Goal: Task Accomplishment & Management: Manage account settings

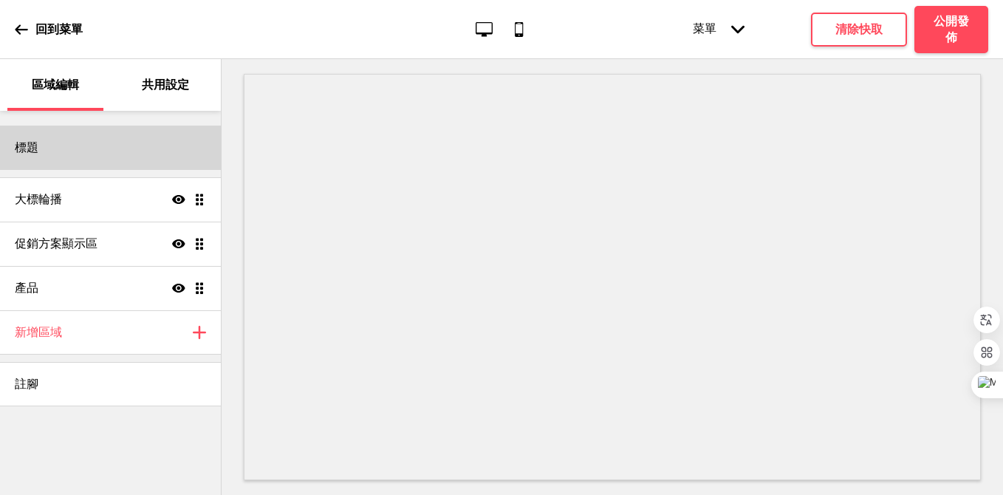
click at [157, 143] on div "標題" at bounding box center [110, 148] width 221 height 44
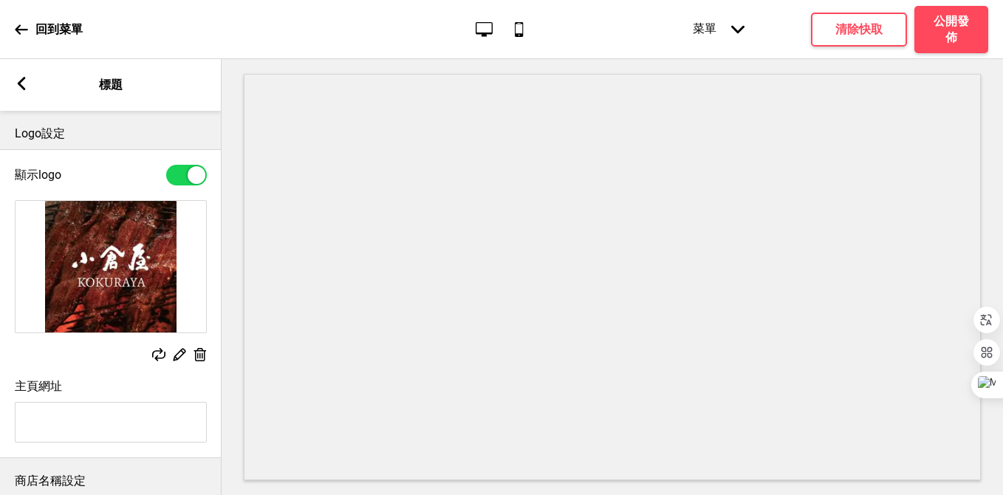
click at [176, 355] on icon at bounding box center [179, 354] width 13 height 13
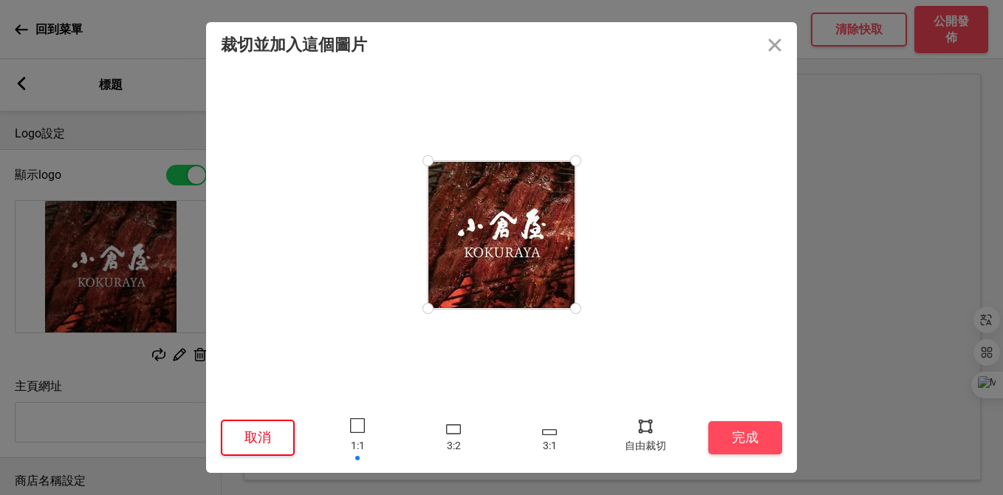
click at [255, 425] on button "取消" at bounding box center [258, 437] width 74 height 36
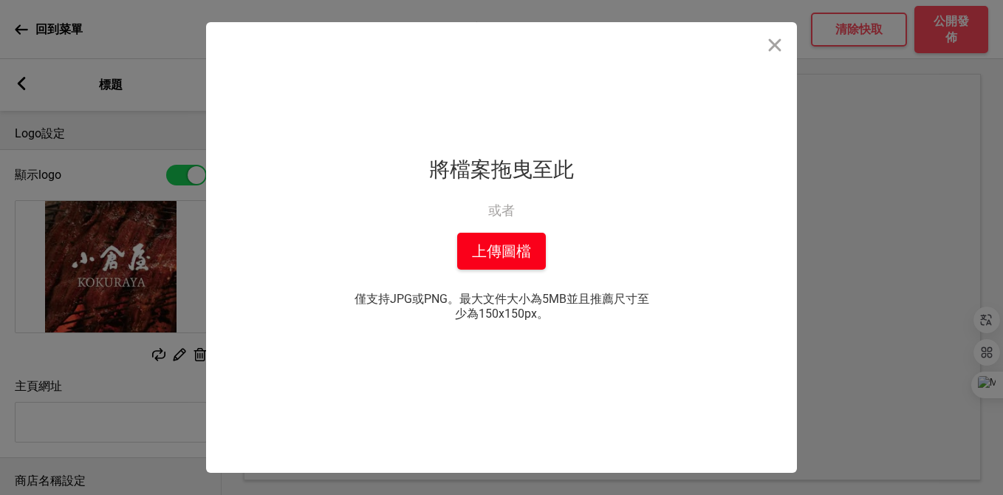
click at [501, 243] on button "上傳圖檔" at bounding box center [501, 251] width 89 height 37
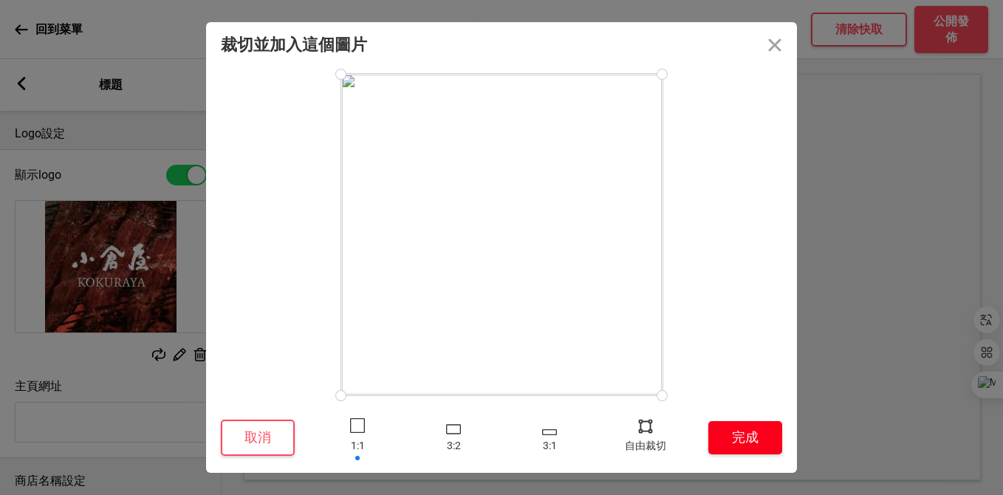
click at [733, 444] on button "完成" at bounding box center [745, 437] width 74 height 33
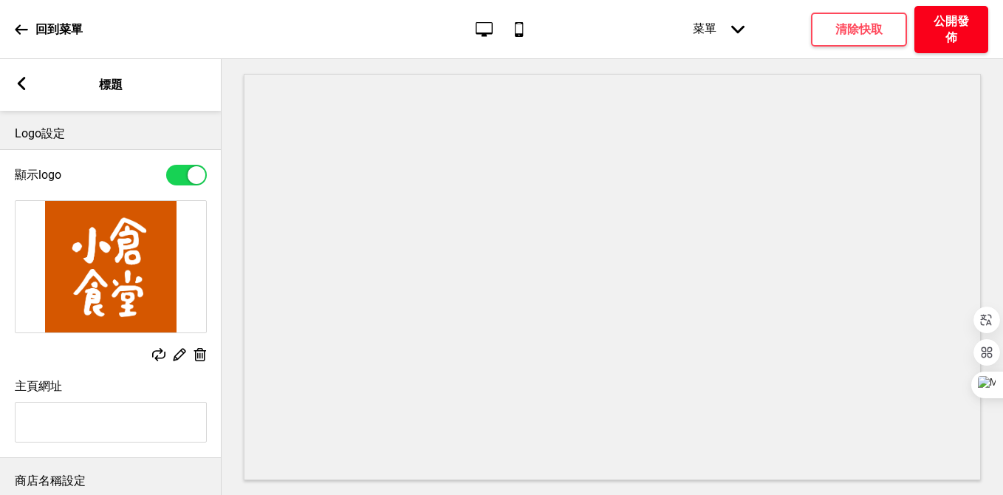
click at [935, 29] on h4 "公開發佈" at bounding box center [951, 29] width 44 height 32
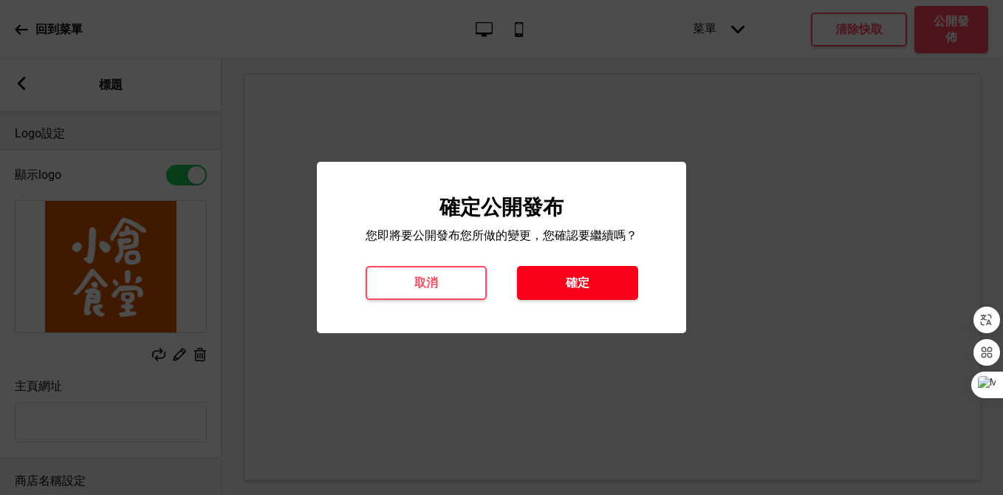
click at [609, 295] on button "確定" at bounding box center [577, 283] width 121 height 34
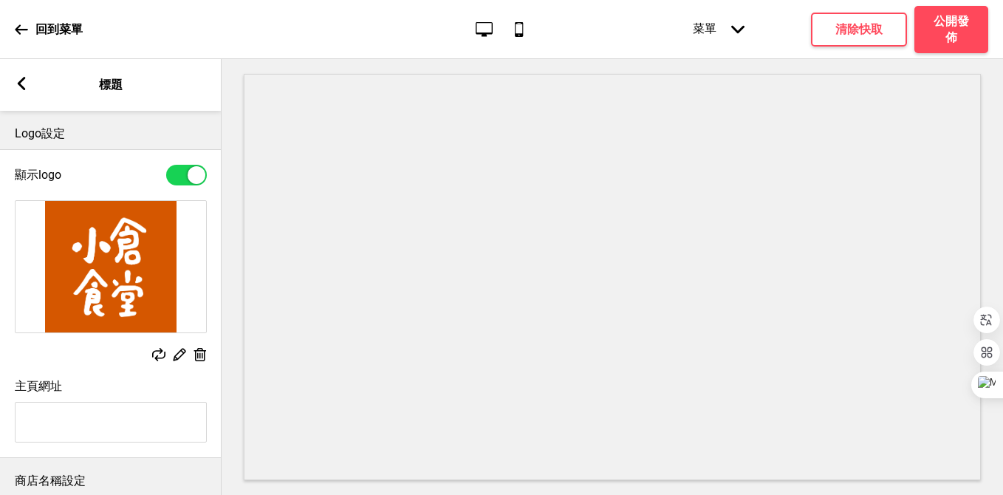
click at [23, 88] on icon at bounding box center [22, 83] width 8 height 13
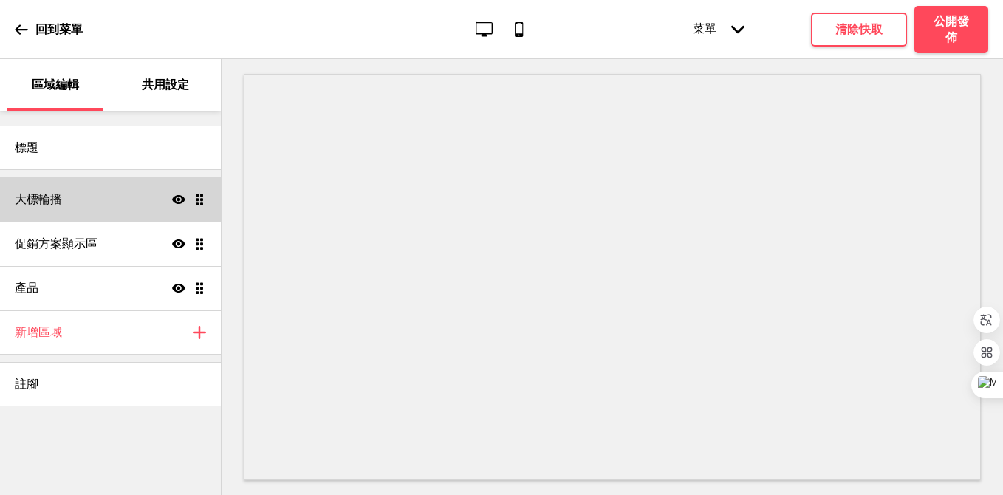
click at [109, 199] on div "大標輪播 顯示 拖曳" at bounding box center [110, 199] width 221 height 44
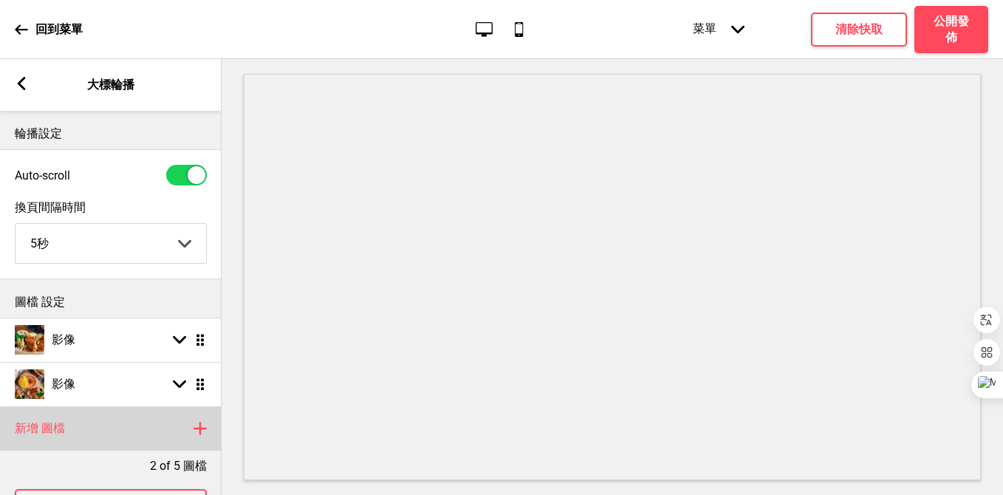
scroll to position [58, 0]
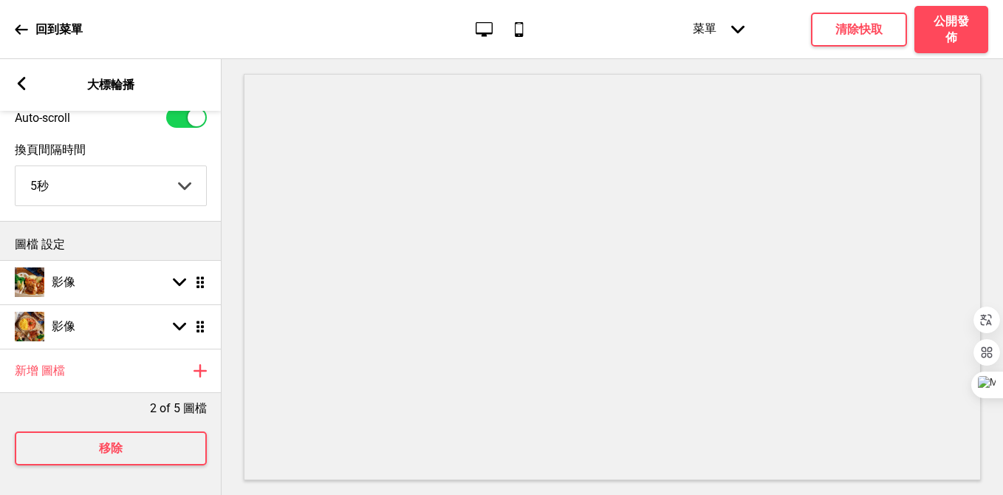
click at [27, 81] on rect at bounding box center [21, 83] width 13 height 13
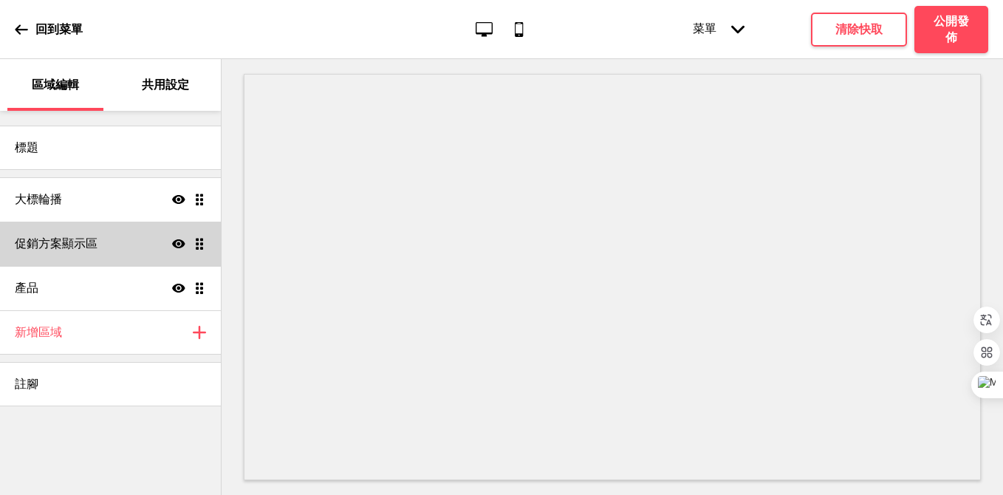
click at [103, 250] on div "促銷方案顯示區 顯示 拖曳" at bounding box center [110, 243] width 221 height 44
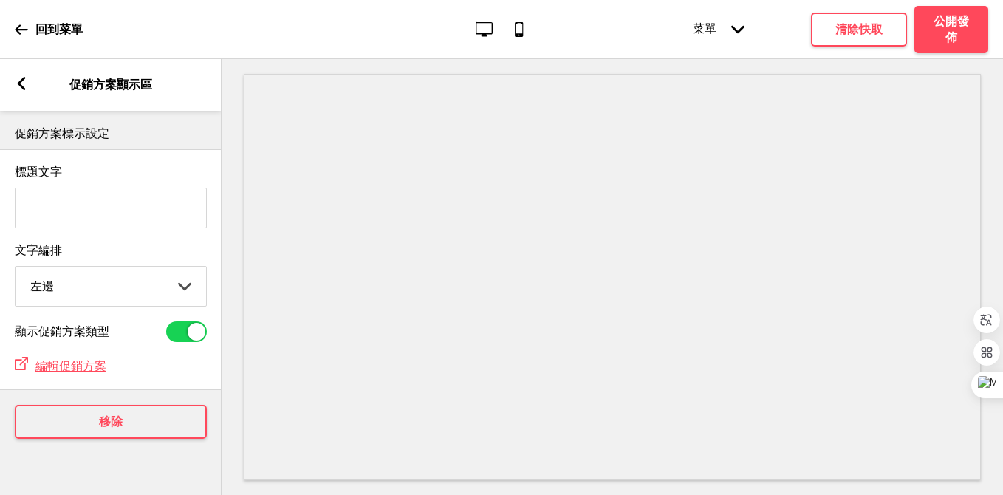
click at [122, 208] on input "標題文字" at bounding box center [111, 208] width 192 height 41
click at [81, 368] on span "編輯促銷方案" at bounding box center [70, 366] width 71 height 14
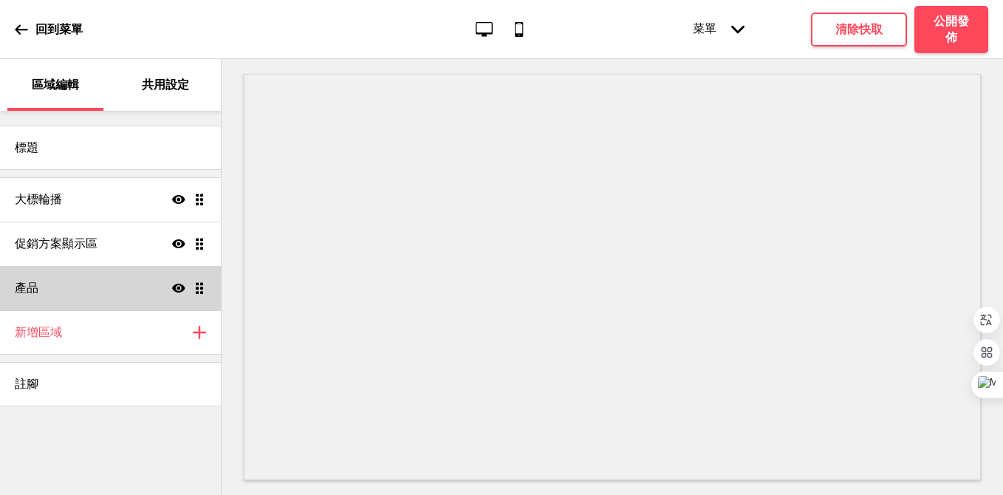
click at [117, 290] on div "產品 顯示 拖曳" at bounding box center [110, 288] width 221 height 44
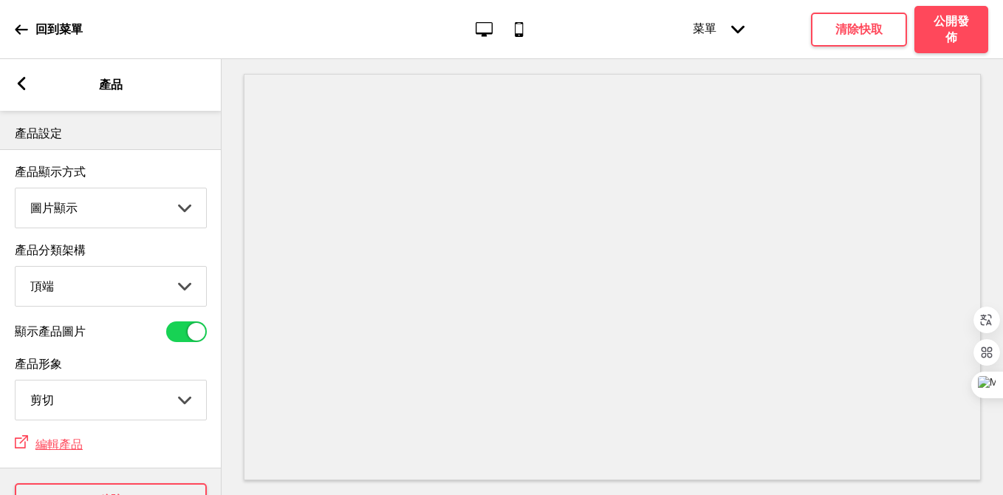
scroll to position [55, 0]
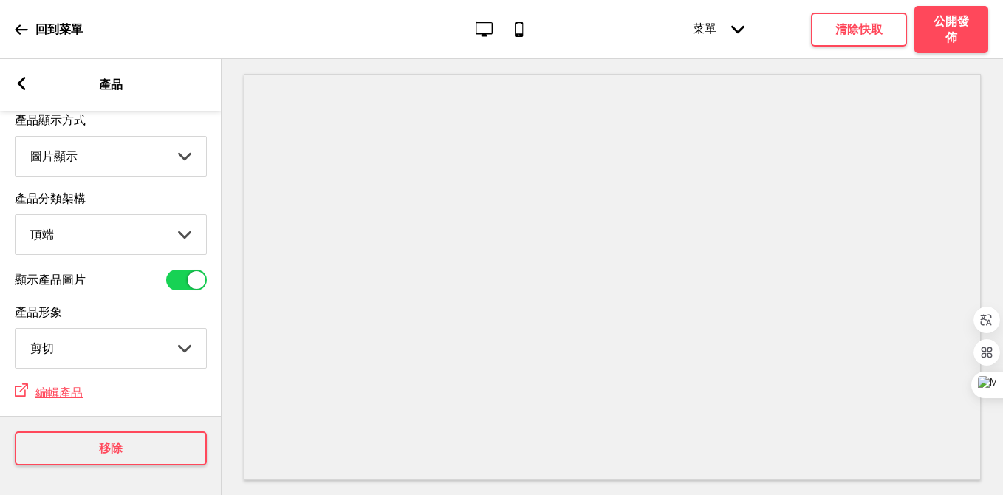
click at [20, 97] on div "箭頭left 產品" at bounding box center [110, 85] width 221 height 52
click at [23, 84] on rect at bounding box center [21, 83] width 13 height 13
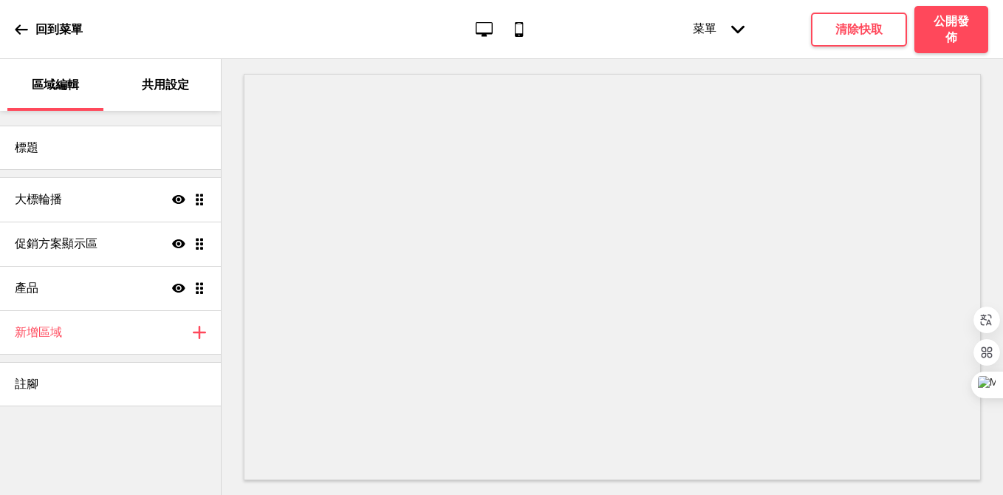
click at [185, 87] on p "共用設定" at bounding box center [165, 85] width 47 height 16
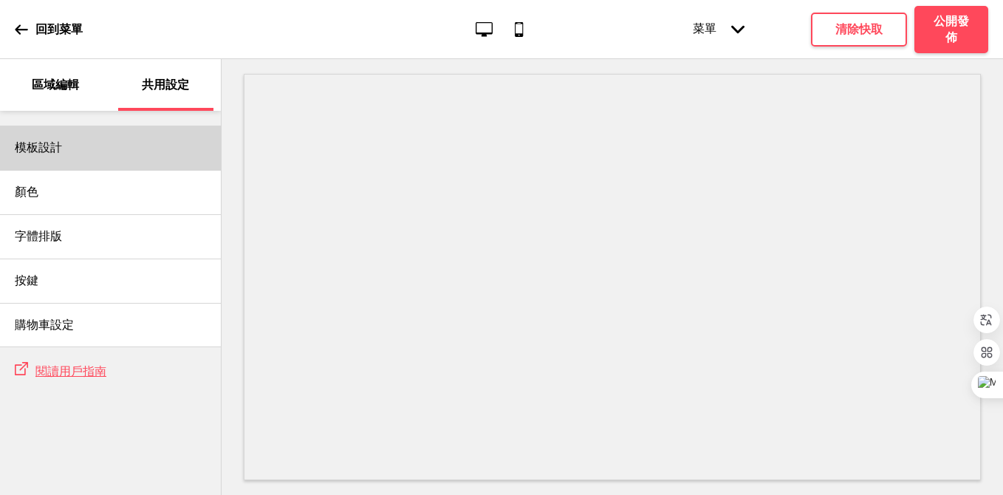
click at [97, 152] on div "模板設計" at bounding box center [110, 148] width 221 height 44
select select "自訂"
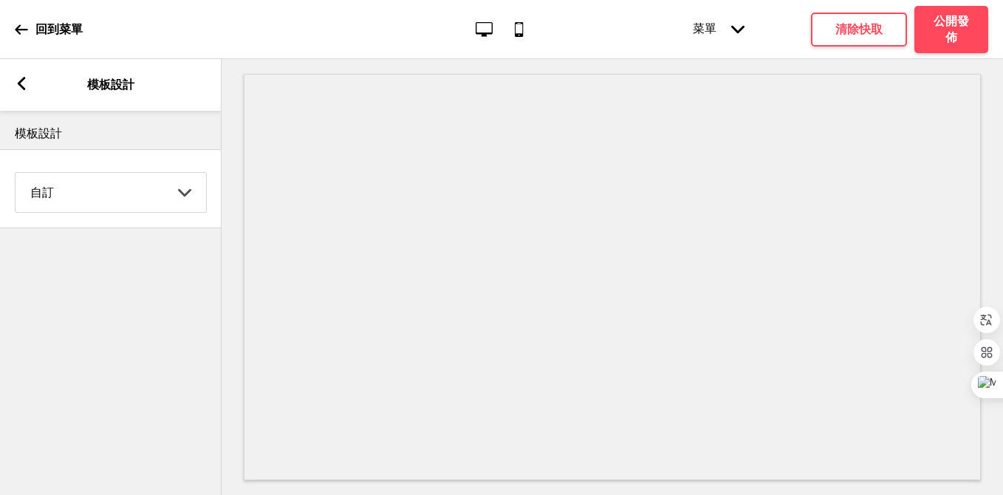
click at [16, 82] on rect at bounding box center [21, 83] width 13 height 13
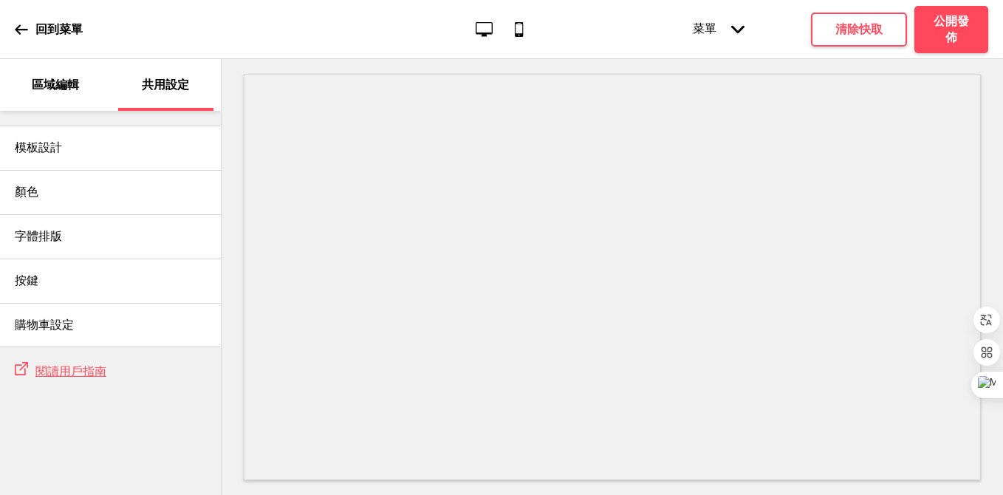
click at [24, 24] on icon at bounding box center [21, 29] width 13 height 13
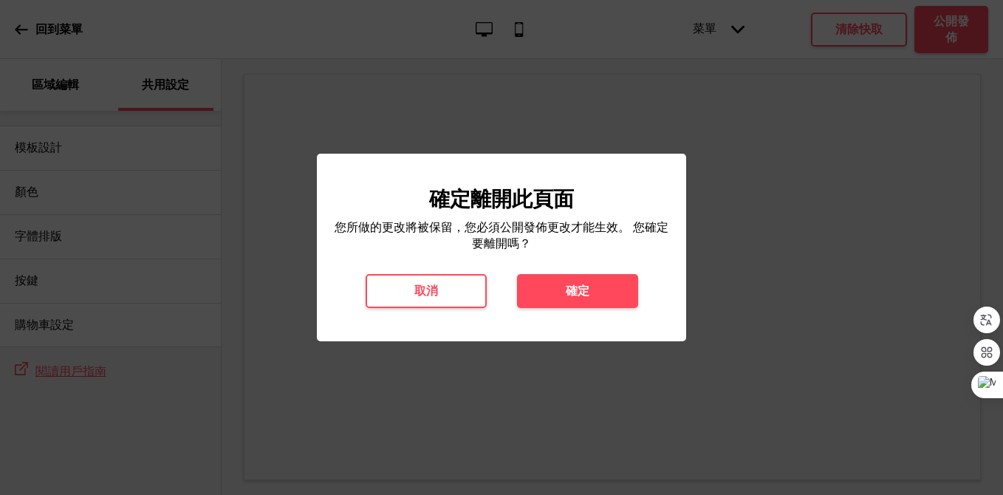
click at [580, 275] on button "確定" at bounding box center [577, 291] width 121 height 34
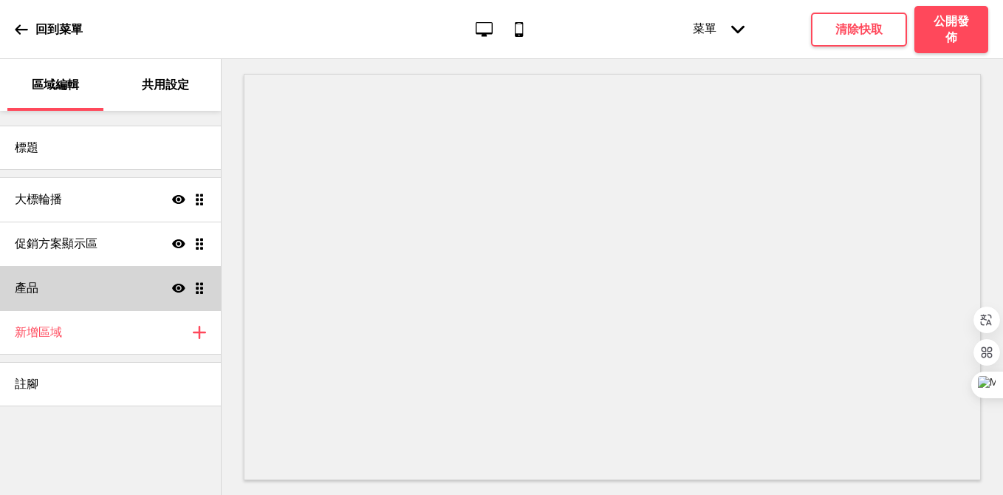
click at [90, 299] on div "產品 顯示 拖曳" at bounding box center [110, 288] width 221 height 44
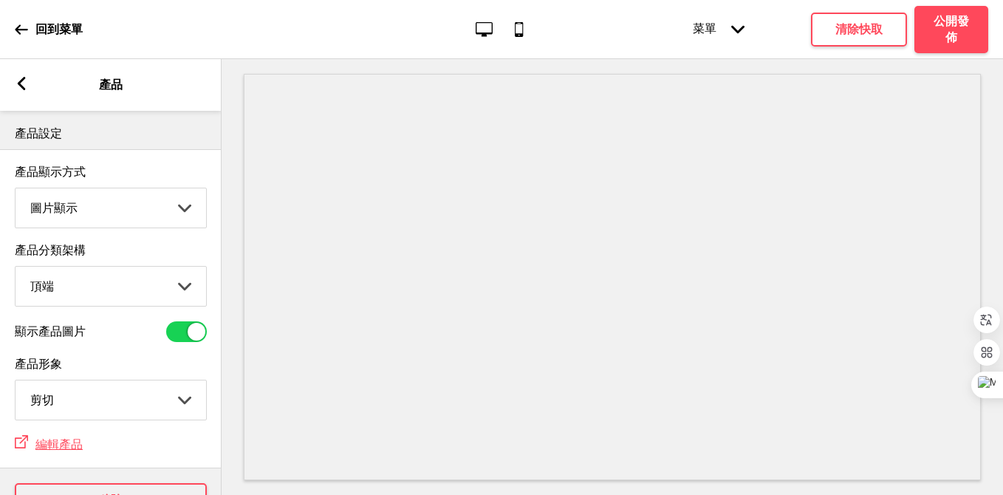
click at [120, 218] on select "圖片顯示 清單顯示" at bounding box center [111, 207] width 190 height 39
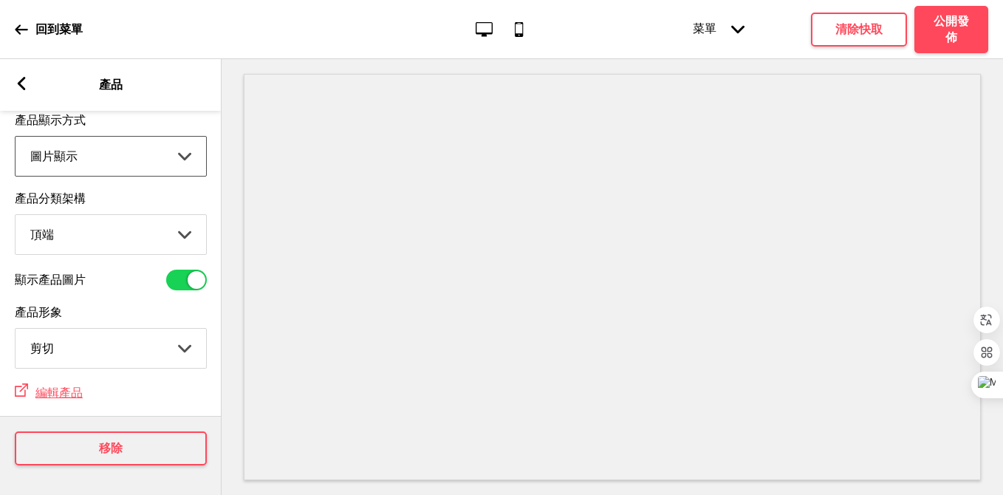
click at [165, 228] on select "頂端 側邊" at bounding box center [111, 234] width 190 height 39
click at [60, 394] on span "編輯產品" at bounding box center [58, 392] width 47 height 14
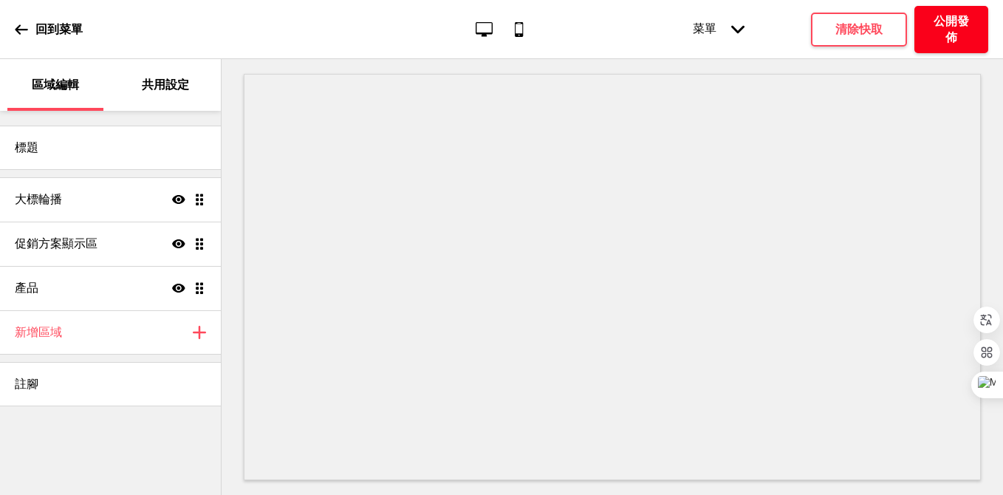
click at [938, 39] on h4 "公開發佈" at bounding box center [951, 29] width 44 height 32
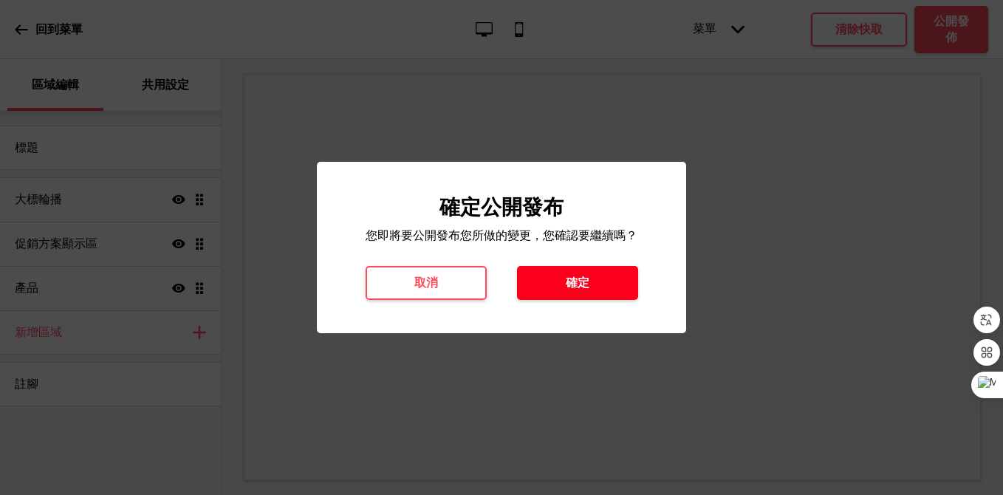
click at [600, 275] on button "確定" at bounding box center [577, 283] width 121 height 34
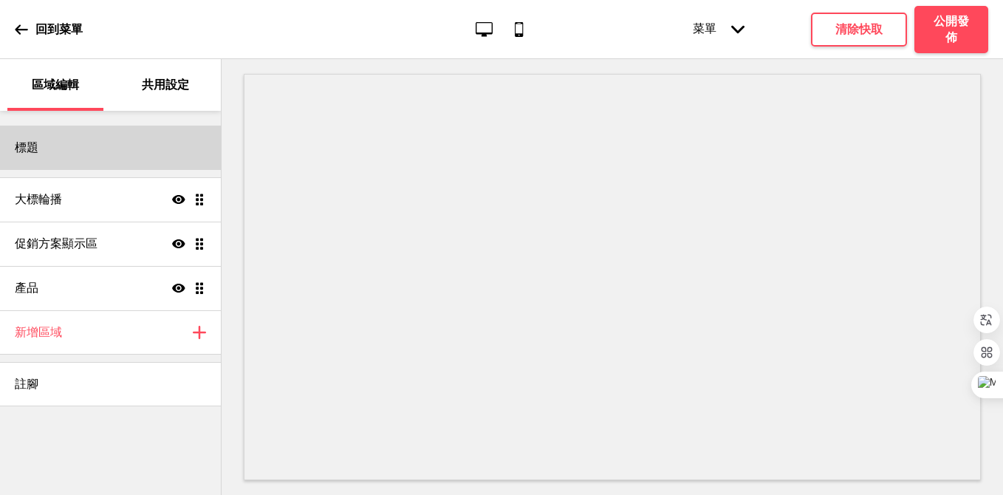
click at [109, 158] on div "標題" at bounding box center [110, 148] width 221 height 44
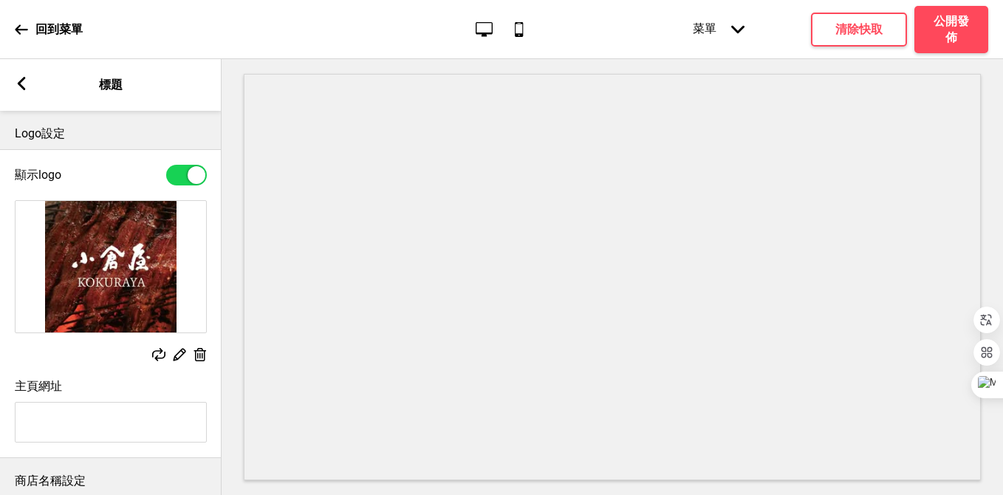
click at [179, 355] on rect at bounding box center [179, 354] width 16 height 16
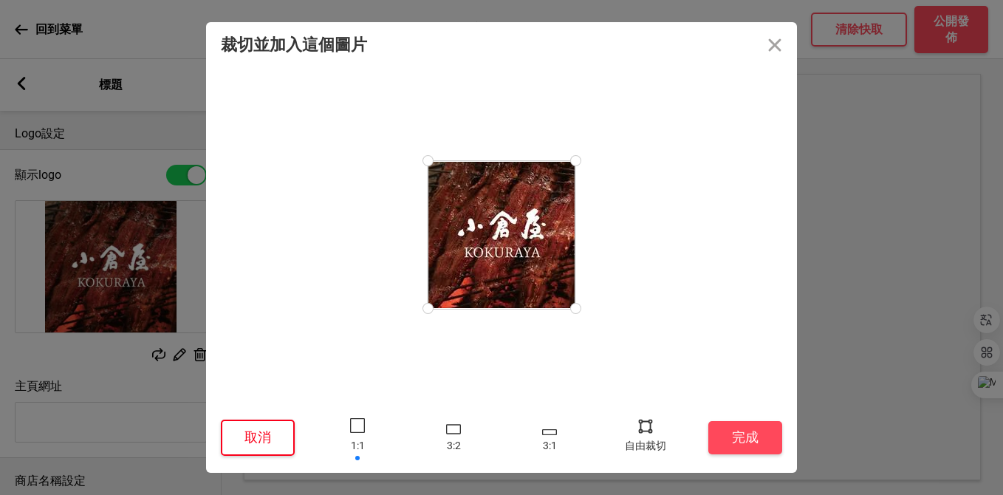
click at [258, 438] on button "取消" at bounding box center [258, 437] width 74 height 36
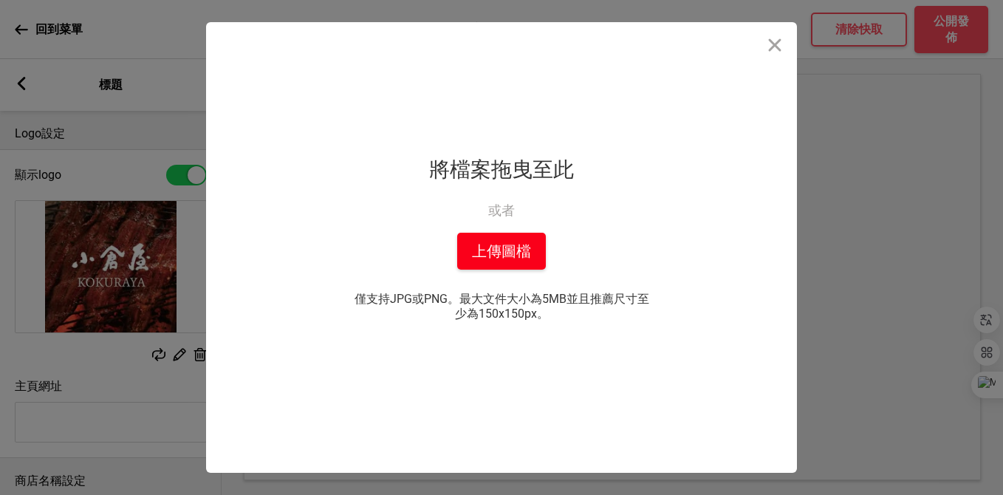
click at [496, 234] on button "上傳圖檔" at bounding box center [501, 251] width 89 height 37
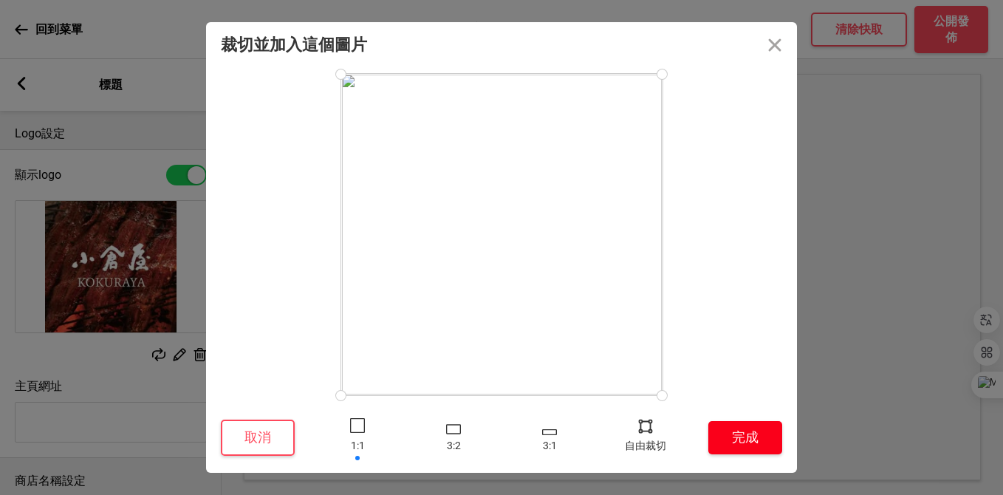
click at [746, 444] on button "完成" at bounding box center [745, 437] width 74 height 33
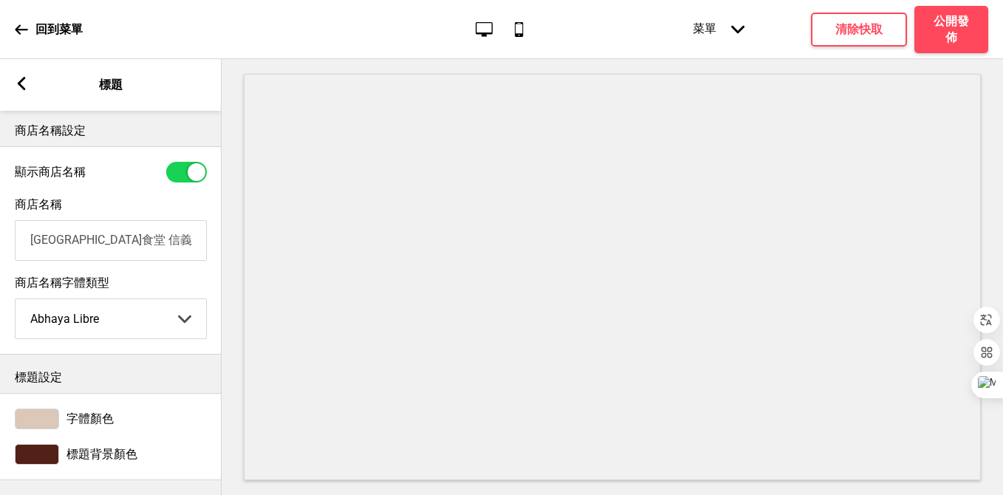
scroll to position [352, 0]
click at [55, 242] on input "台北小倉食堂 信義通化店 - 線上訂餐" at bounding box center [111, 240] width 192 height 41
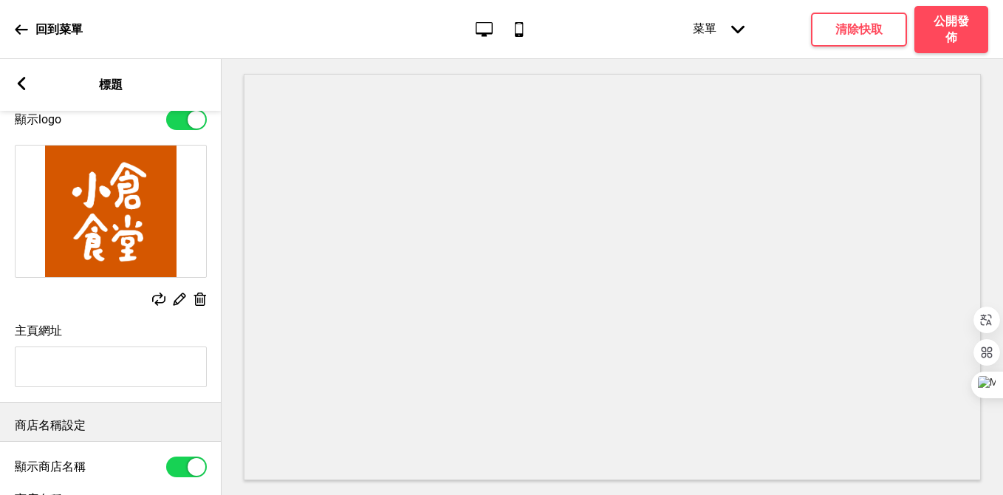
scroll to position [0, 0]
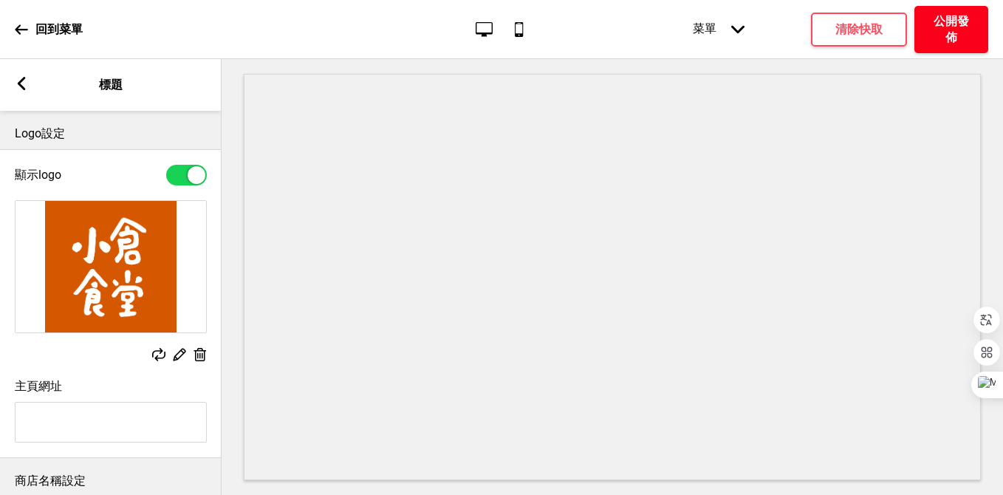
click at [964, 27] on h4 "公開發佈" at bounding box center [951, 29] width 44 height 32
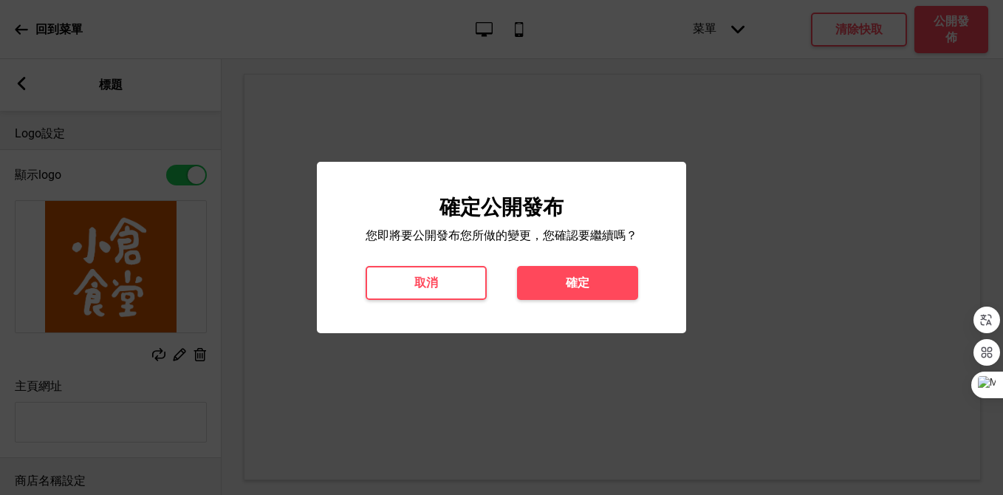
click at [547, 264] on div "確定公開發布 您即將要公開發布您所做的變更，您確認要繼續嗎？ 取消 確定" at bounding box center [501, 247] width 340 height 105
click at [547, 275] on button "確定" at bounding box center [577, 283] width 121 height 34
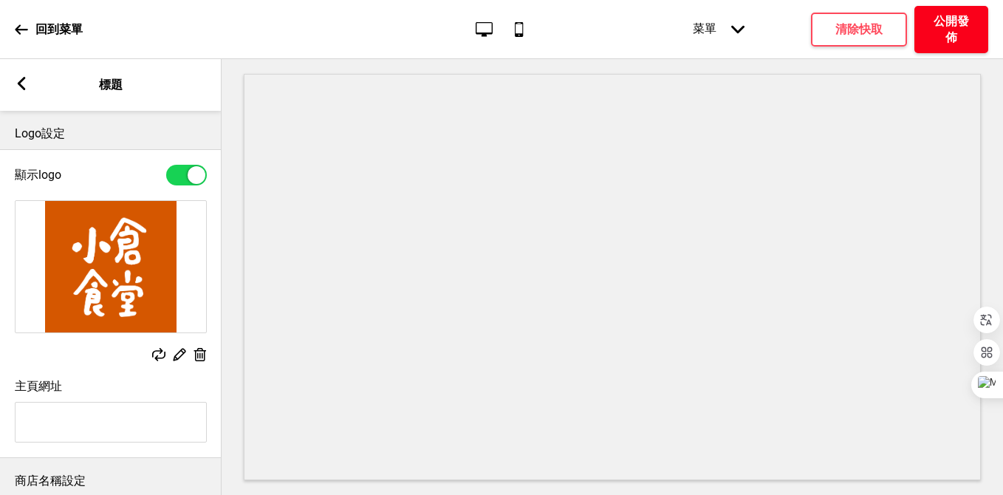
click at [935, 27] on h4 "公開發佈" at bounding box center [951, 29] width 44 height 32
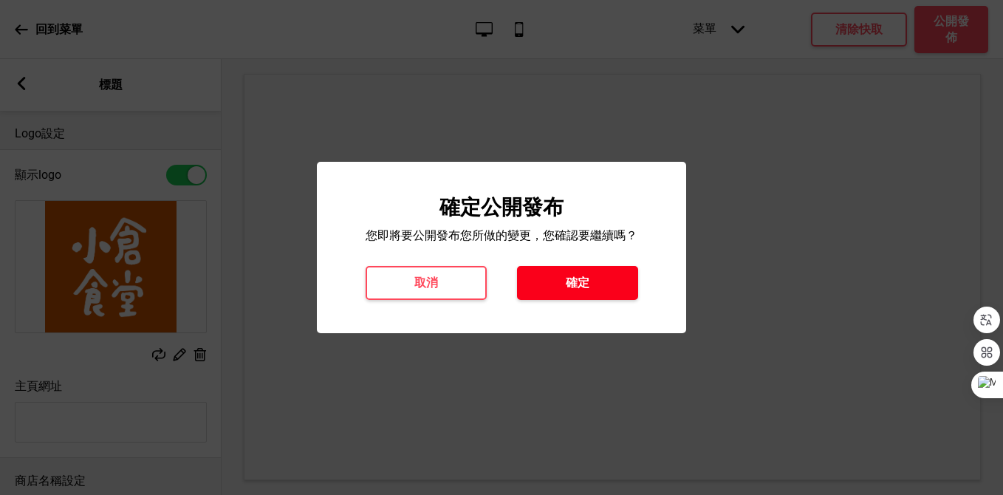
click at [572, 284] on h4 "確定" at bounding box center [578, 283] width 24 height 16
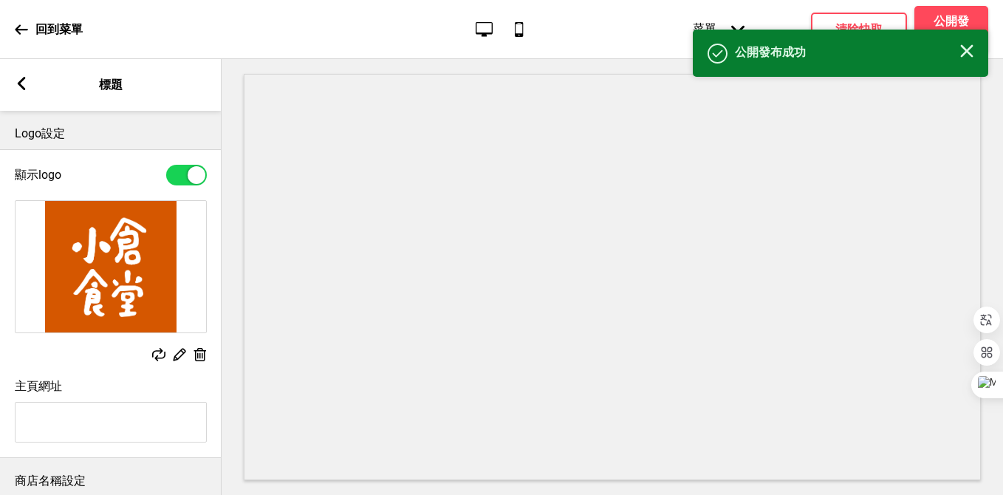
click at [21, 87] on icon at bounding box center [22, 83] width 8 height 13
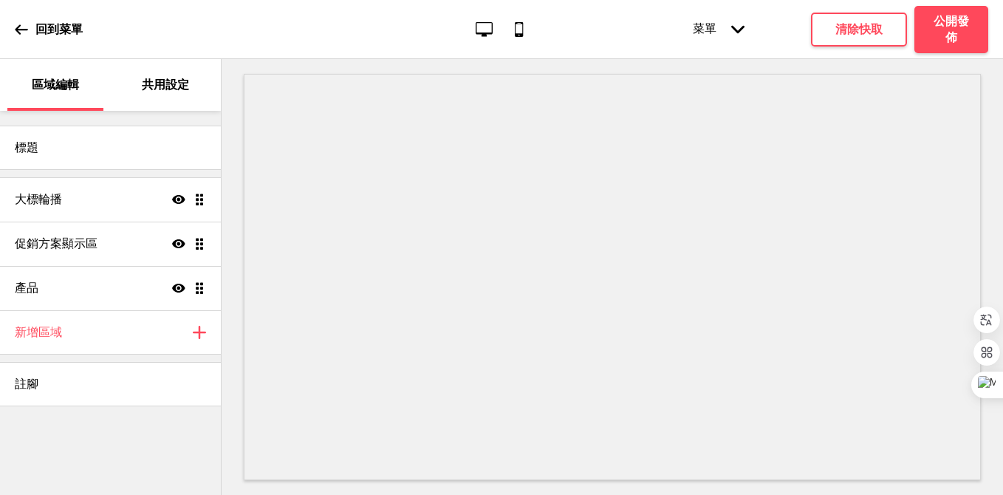
click at [166, 97] on div "共用設定" at bounding box center [166, 85] width 96 height 52
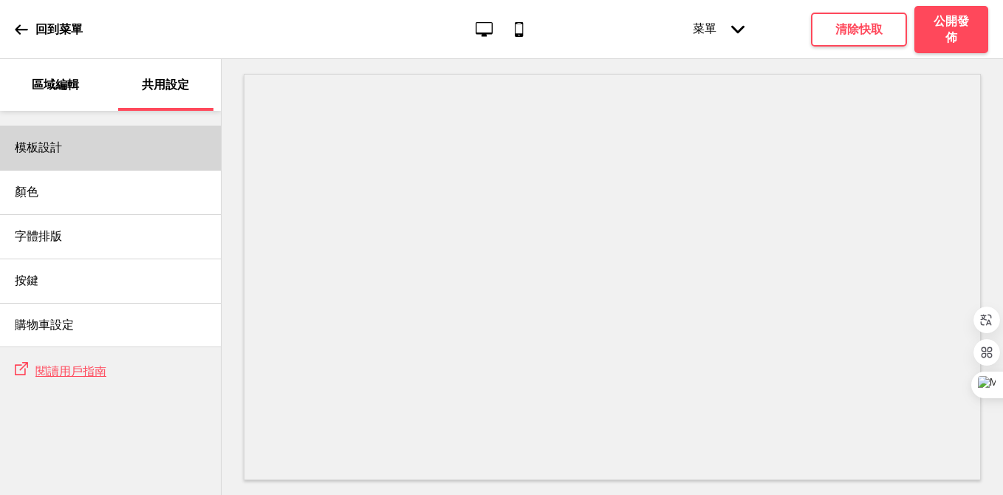
click at [127, 142] on div "模板設計" at bounding box center [110, 148] width 221 height 44
select select "自訂"
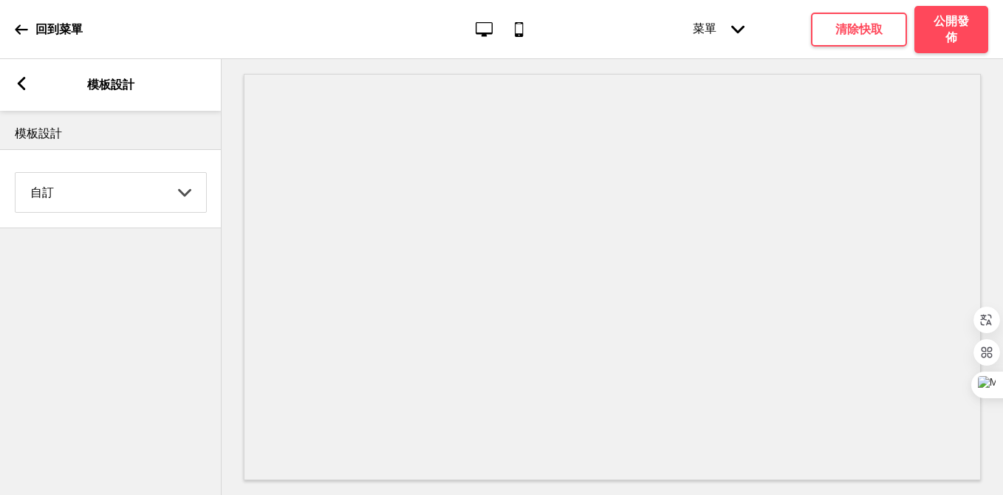
click at [25, 83] on rect at bounding box center [21, 83] width 13 height 13
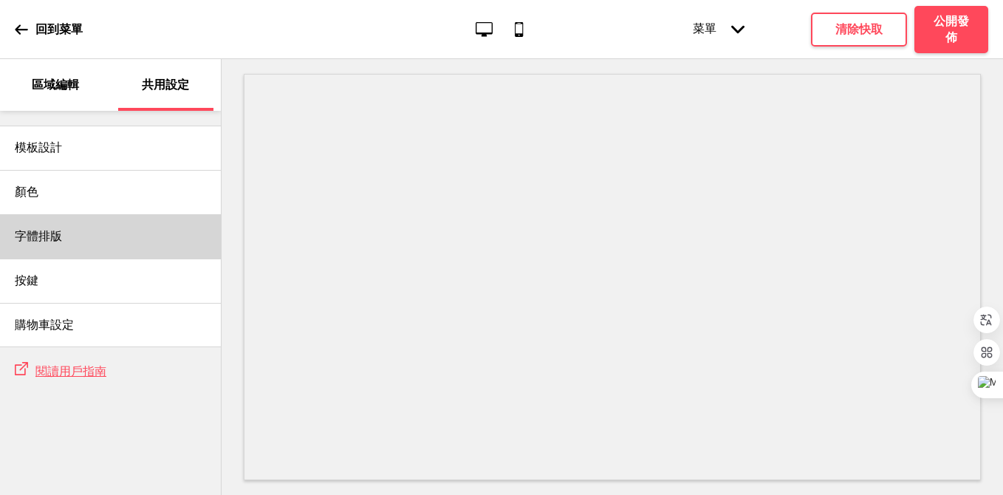
click at [103, 247] on div "字體排版" at bounding box center [110, 236] width 221 height 44
select select "Libre Baskerville"
select select "Libre Franklin"
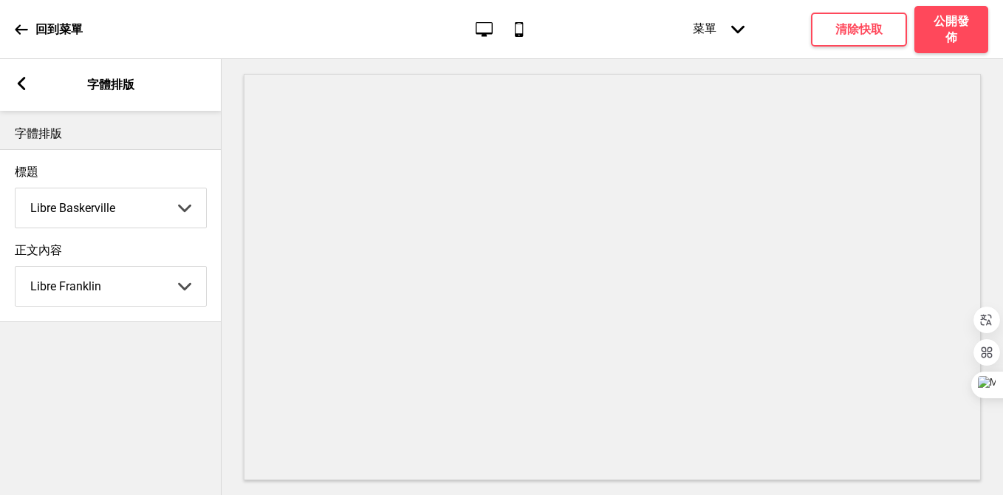
click at [24, 75] on div "箭頭left 字體排版" at bounding box center [110, 85] width 221 height 52
click at [20, 80] on icon at bounding box center [22, 83] width 8 height 13
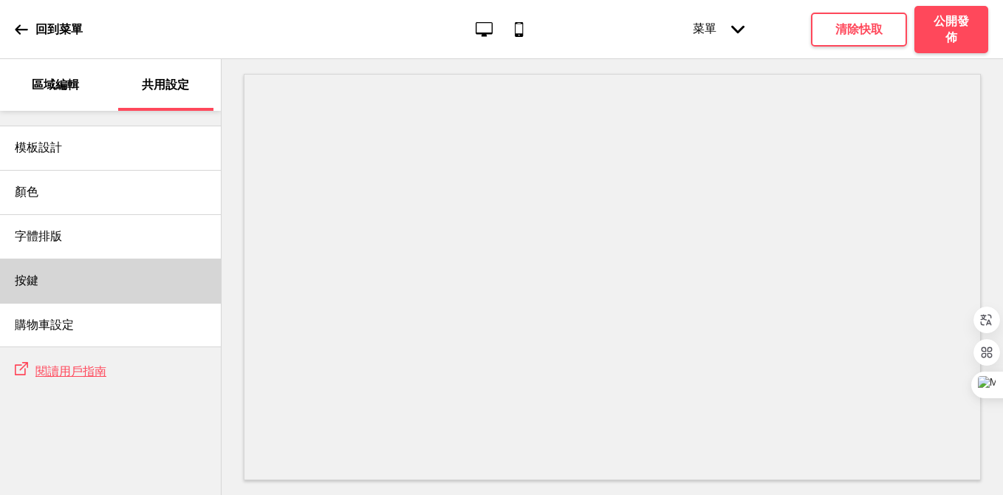
click at [43, 285] on div "按鍵" at bounding box center [110, 280] width 221 height 44
select select "raised"
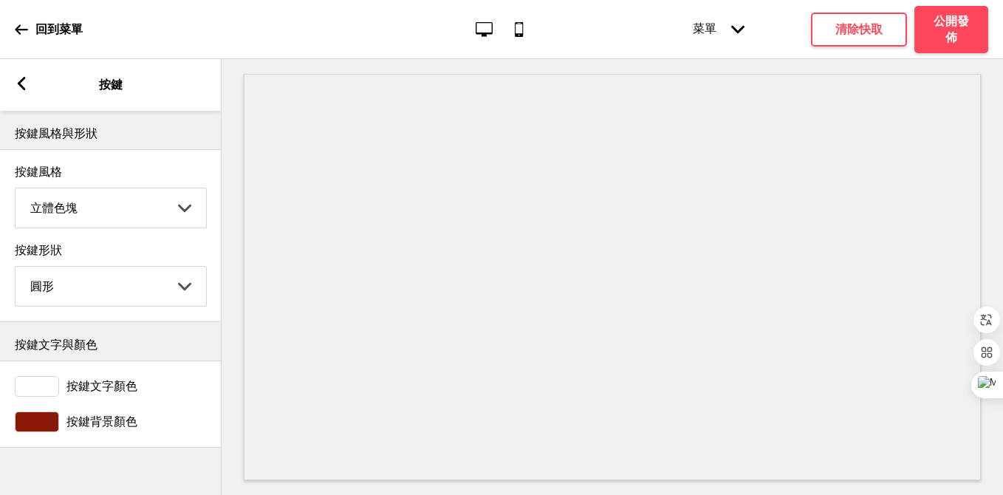
click at [19, 70] on div "箭頭left 按鍵" at bounding box center [110, 85] width 221 height 52
click at [19, 78] on rect at bounding box center [21, 83] width 13 height 13
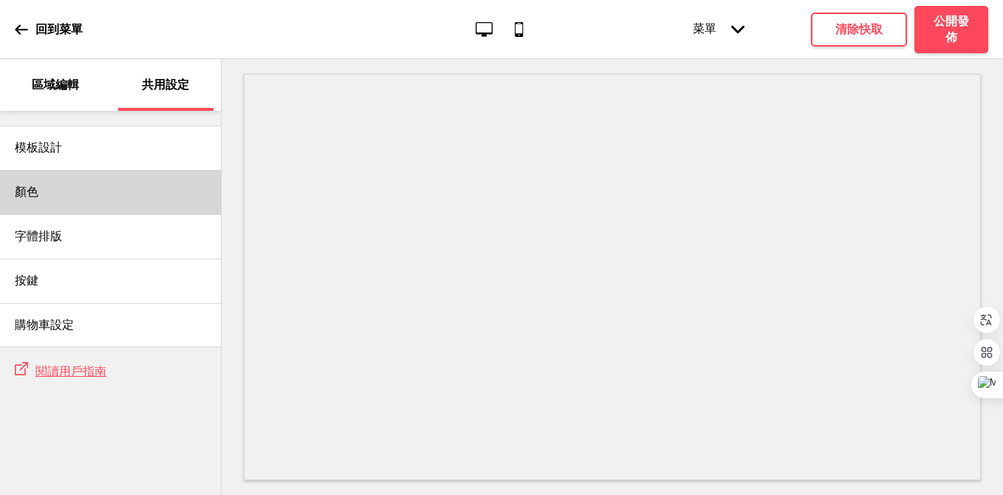
click at [67, 195] on div "顏色" at bounding box center [110, 192] width 221 height 44
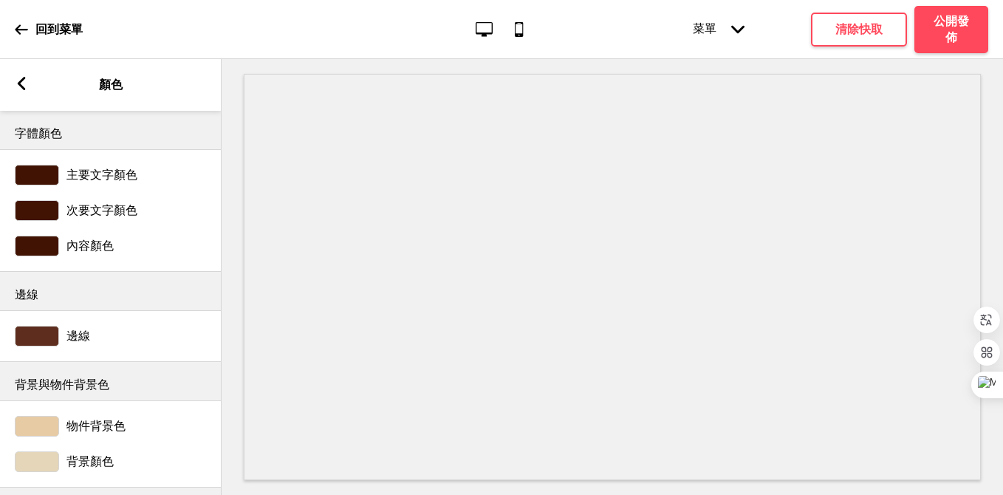
scroll to position [7, 0]
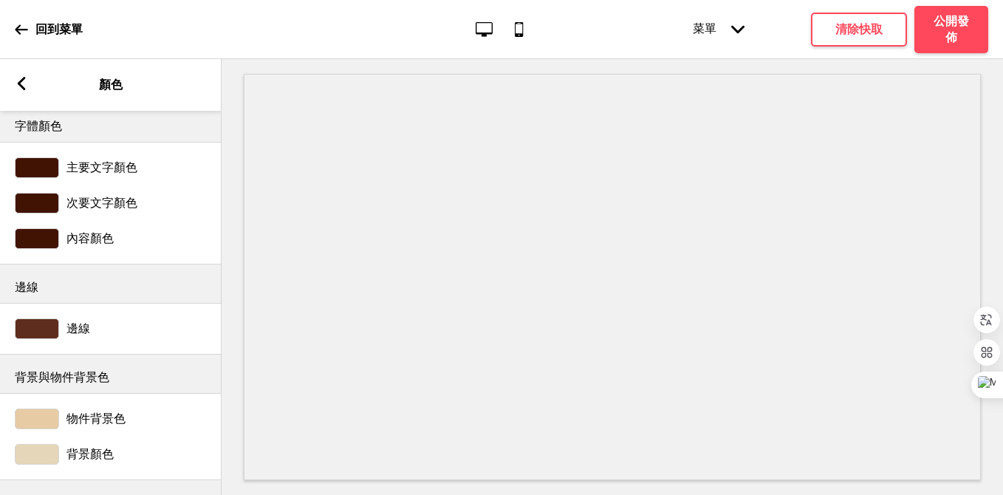
click at [23, 89] on icon at bounding box center [22, 83] width 8 height 13
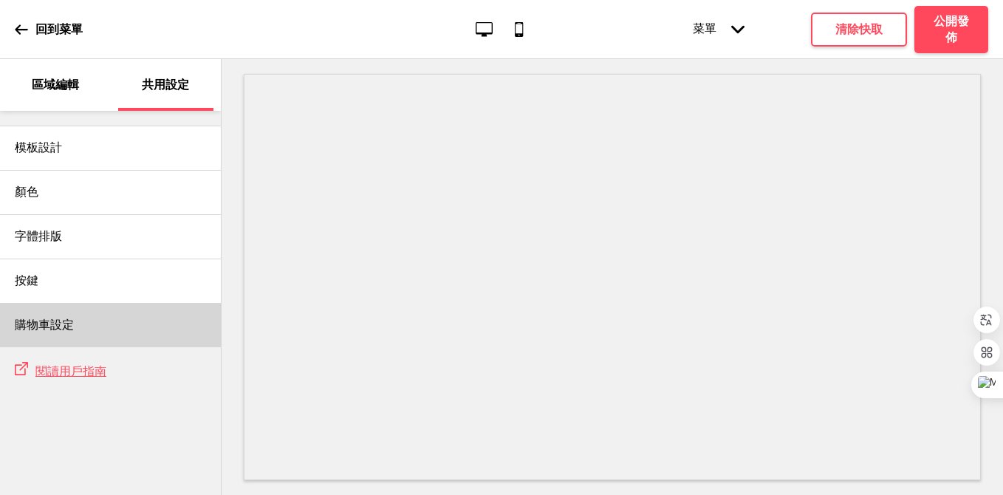
click at [48, 342] on div "購物車設定" at bounding box center [110, 325] width 221 height 44
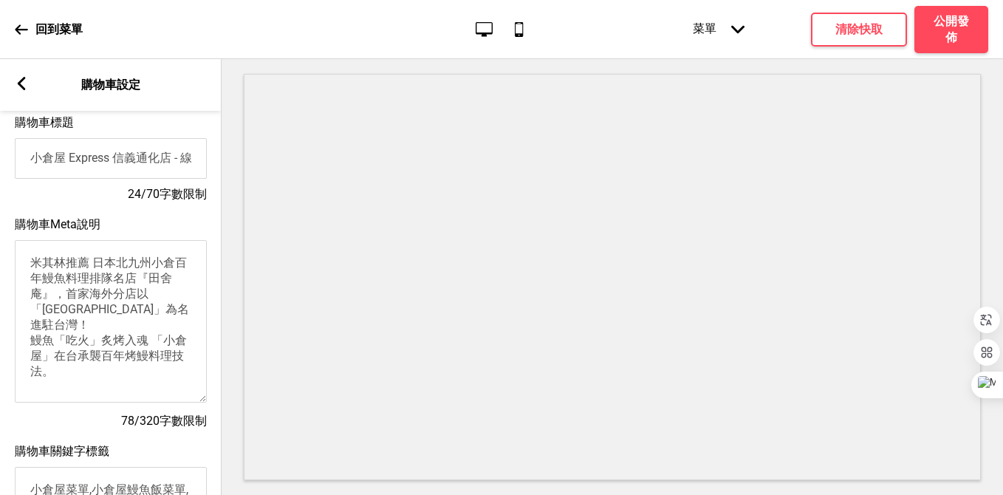
scroll to position [0, 0]
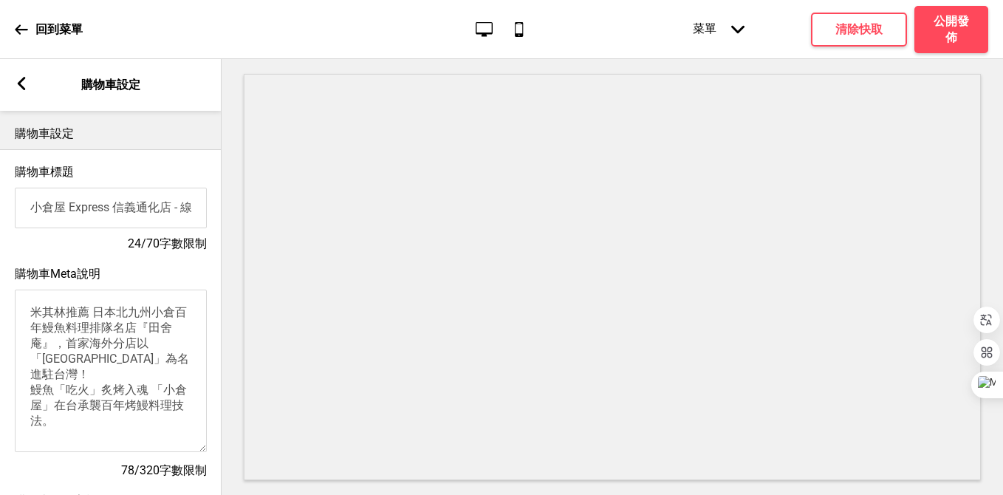
click at [117, 207] on input "小倉屋 Express 信義通化店 - 線上訂餐" at bounding box center [111, 208] width 192 height 41
drag, startPoint x: 44, startPoint y: 208, endPoint x: 109, endPoint y: 207, distance: 65.0
click at [109, 207] on input "小倉屋 Express 信義通化店 - 線上訂餐" at bounding box center [111, 208] width 192 height 41
drag, startPoint x: 158, startPoint y: 206, endPoint x: 231, endPoint y: 202, distance: 73.2
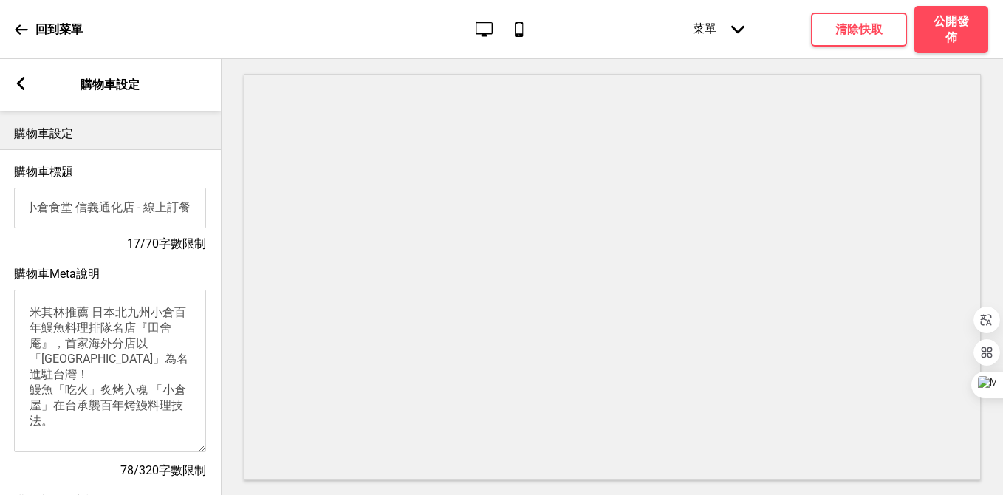
click at [231, 205] on div "區域編輯 共用設定 模板設計 顏色 字體排版 按鍵 購物車設定 外部鏈接 閱讀用戶指南 箭頭left 購物車設定 購物車設定 購物車標題 小倉食堂 信義通化店…" at bounding box center [501, 277] width 1003 height 436
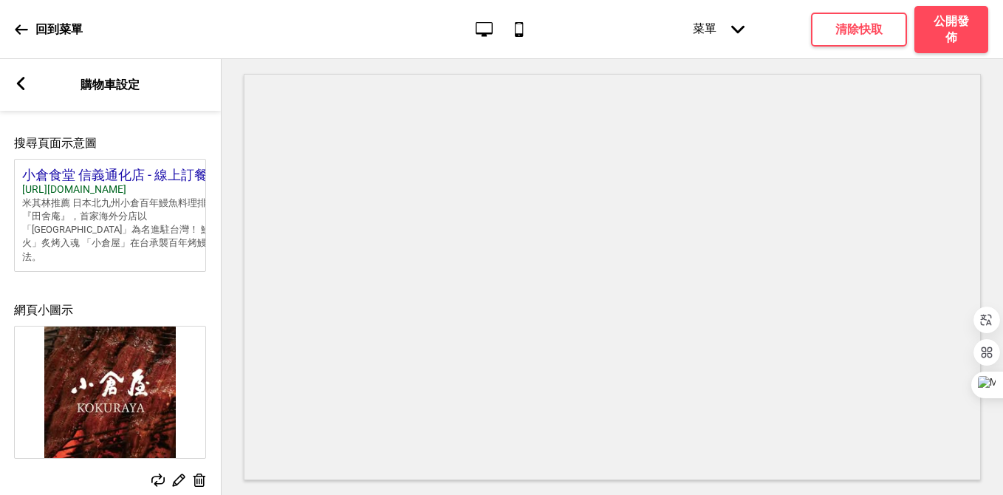
scroll to position [653, 0]
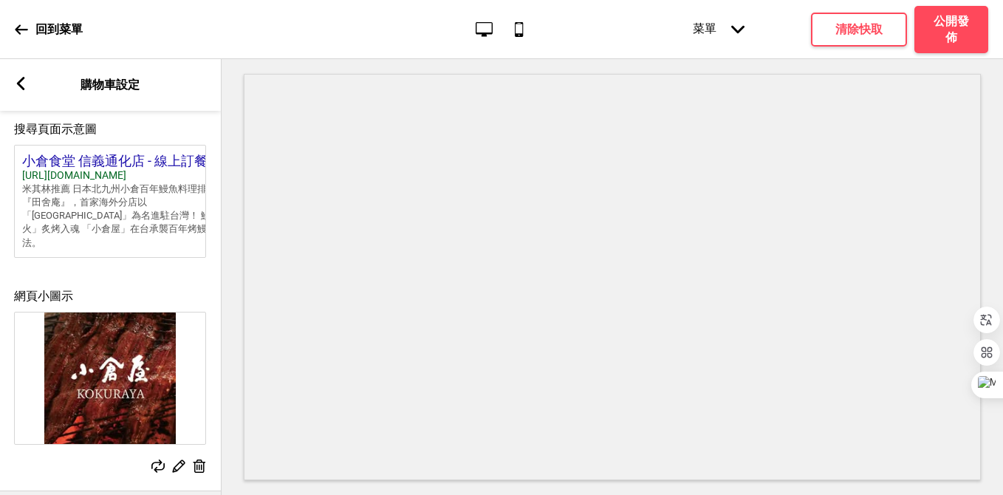
type input "小倉食堂 信義通化店 - 線上訂餐"
click at [178, 458] on rect at bounding box center [179, 466] width 16 height 16
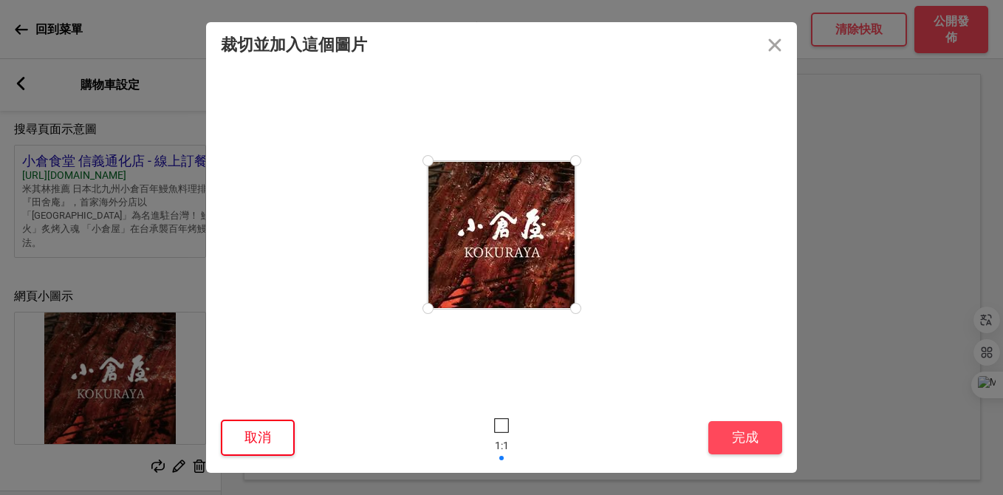
click at [242, 435] on button "取消" at bounding box center [258, 437] width 74 height 36
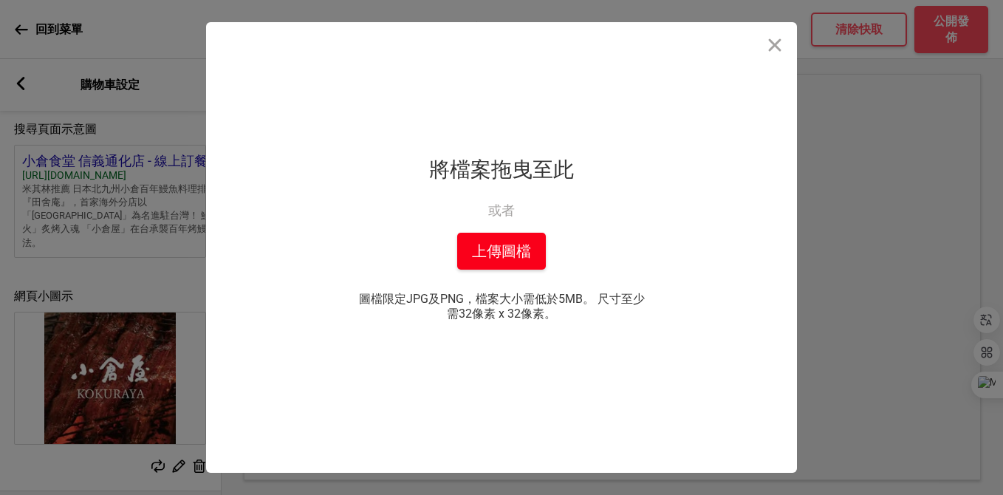
click at [528, 236] on button "上傳圖檔" at bounding box center [501, 251] width 89 height 37
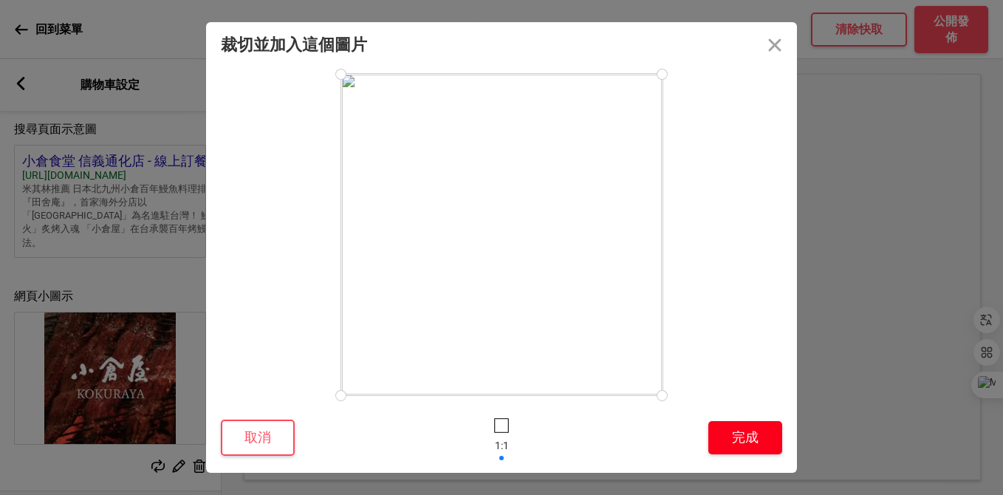
click at [747, 442] on button "完成" at bounding box center [745, 437] width 74 height 33
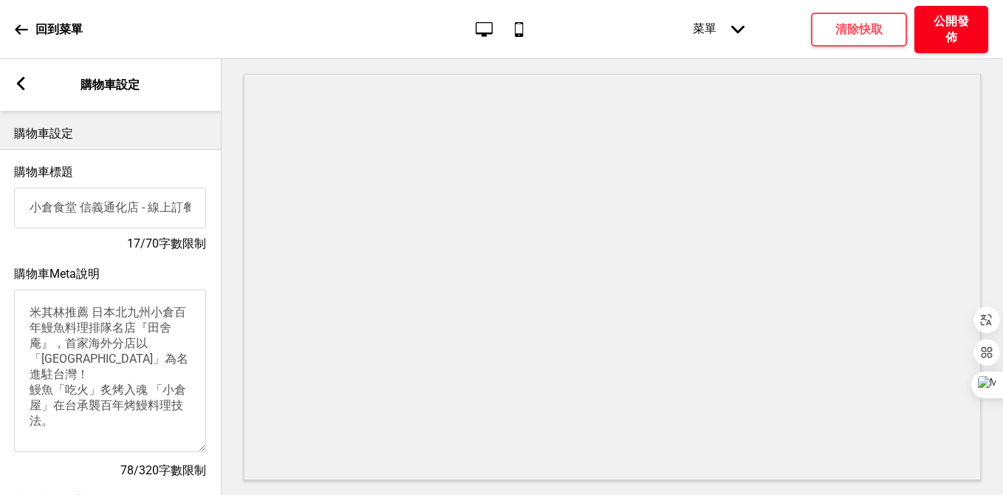
click at [959, 27] on h4 "公開發佈" at bounding box center [951, 29] width 44 height 32
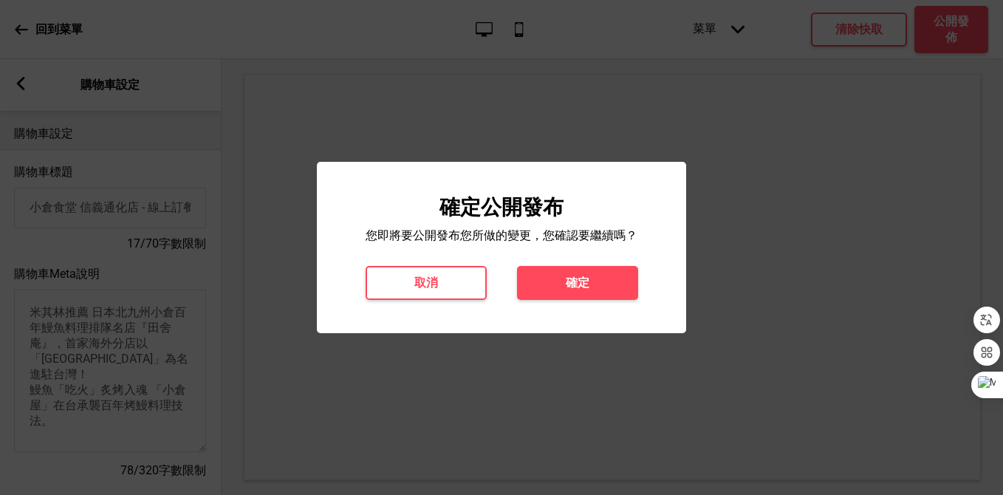
click at [557, 280] on button "確定" at bounding box center [577, 283] width 121 height 34
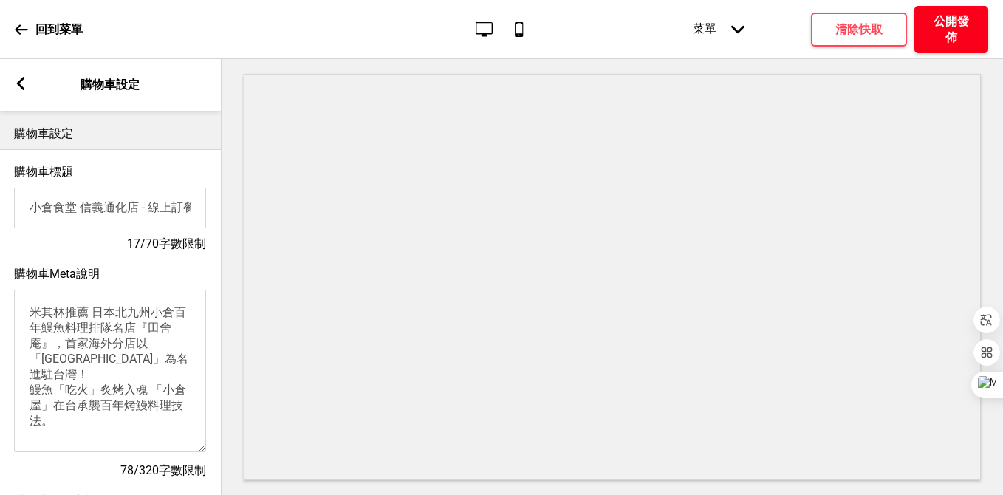
click at [951, 37] on h4 "公開發佈" at bounding box center [951, 29] width 44 height 32
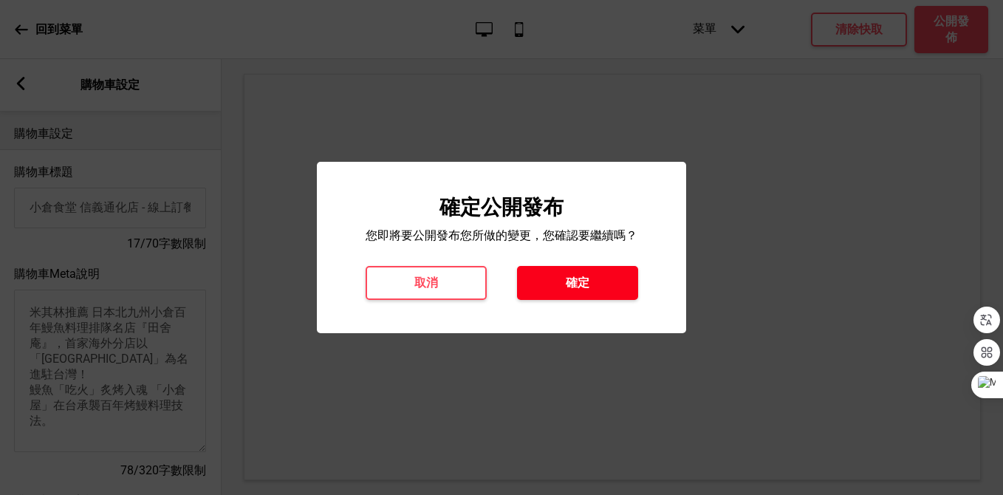
click at [574, 284] on h4 "確定" at bounding box center [578, 283] width 24 height 16
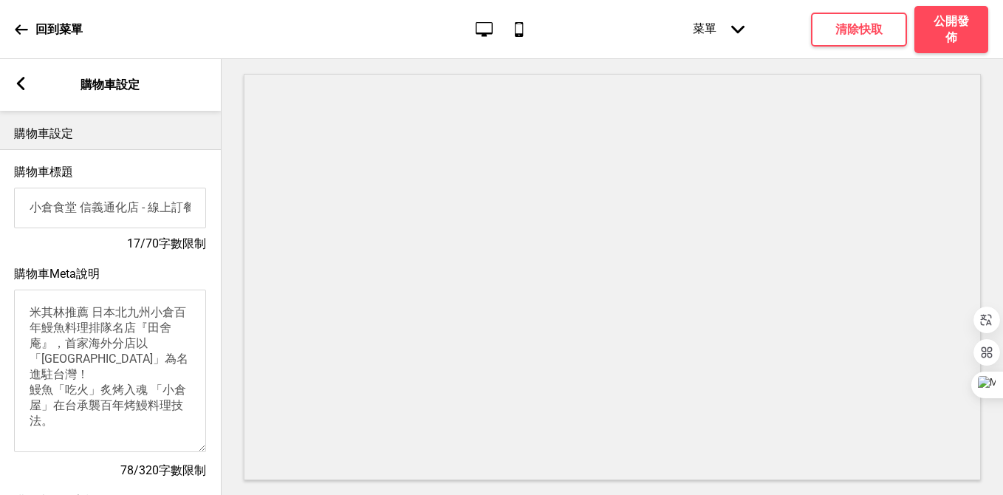
click at [13, 79] on div "箭頭left 購物車設定" at bounding box center [109, 85] width 221 height 52
click at [21, 81] on rect at bounding box center [20, 83] width 13 height 13
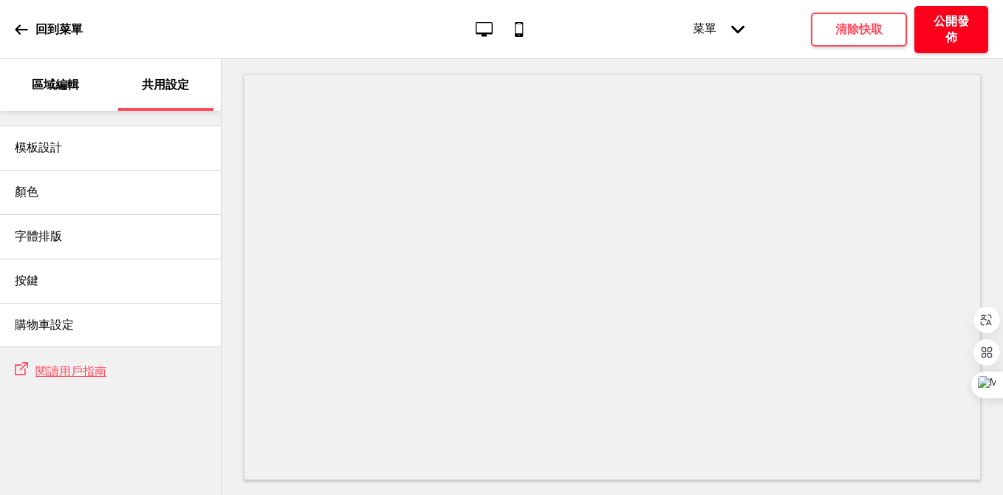
click at [958, 28] on h4 "公開發佈" at bounding box center [951, 29] width 44 height 32
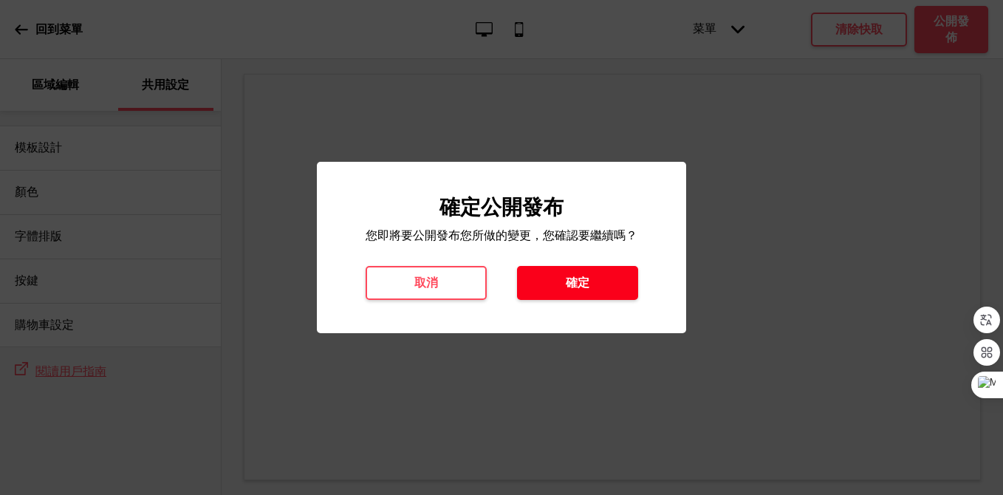
click at [557, 290] on button "確定" at bounding box center [577, 283] width 121 height 34
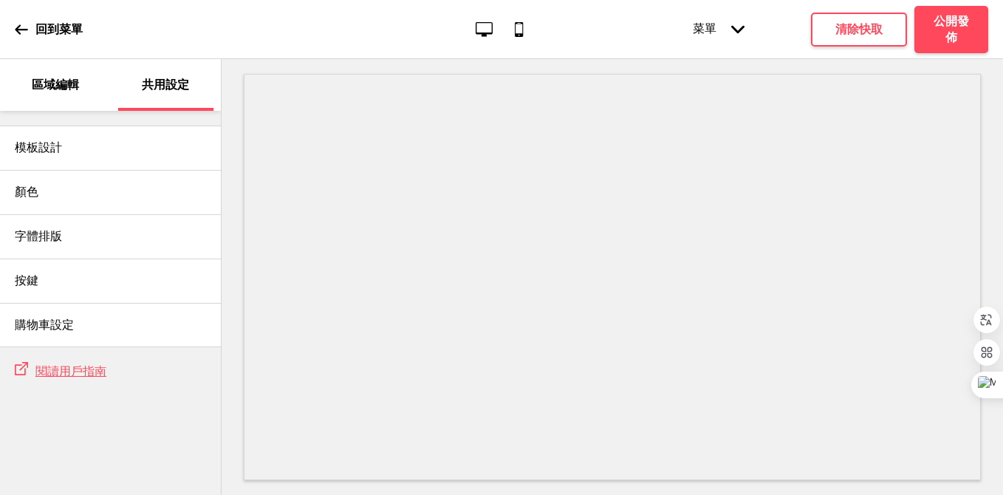
click at [38, 30] on p "回到菜單" at bounding box center [58, 29] width 47 height 16
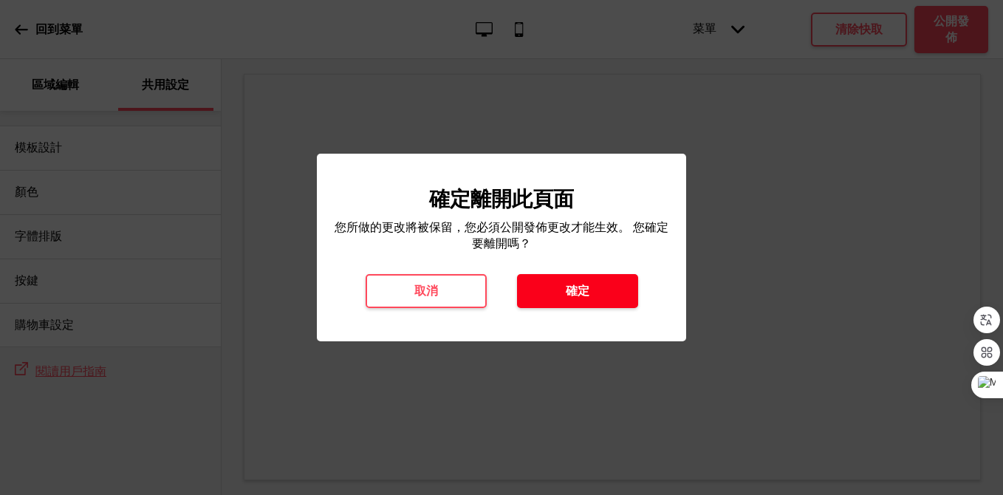
click at [567, 296] on h4 "確定" at bounding box center [578, 291] width 24 height 16
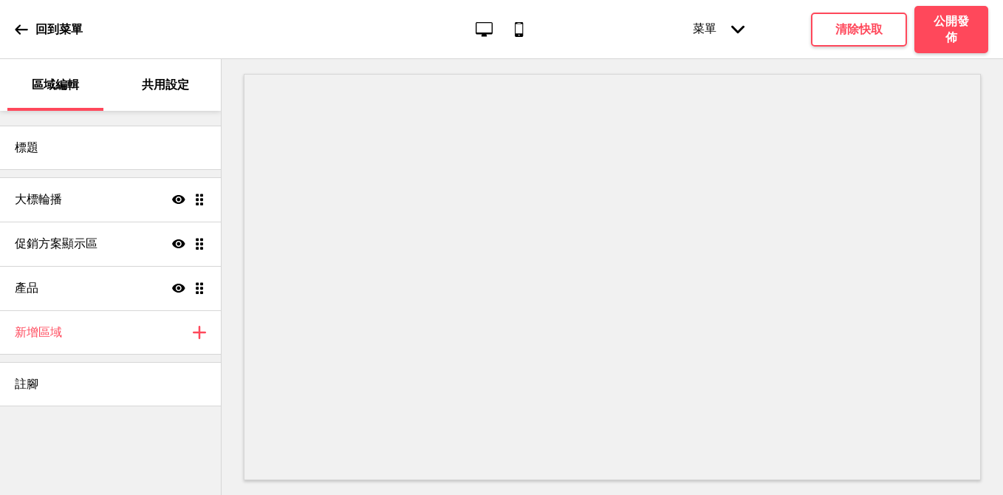
click at [196, 78] on div "共用設定" at bounding box center [166, 85] width 96 height 52
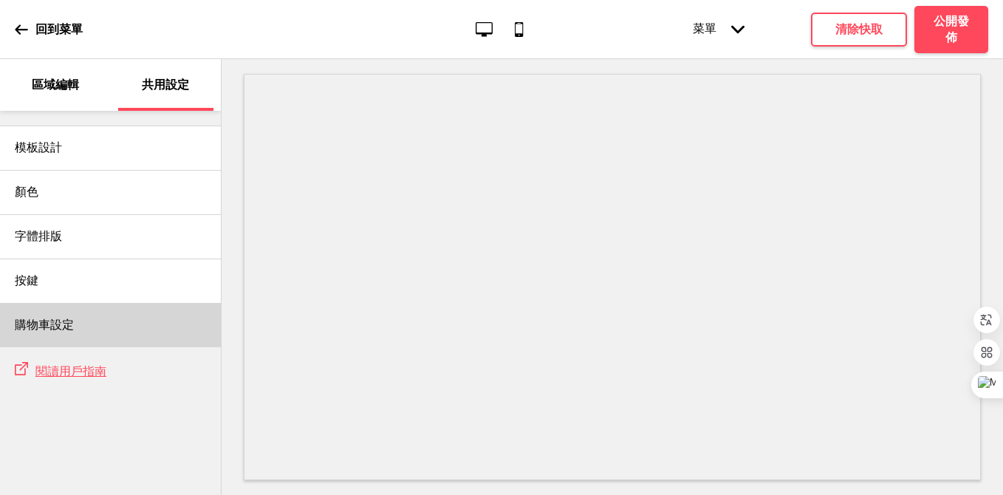
click at [66, 317] on h4 "購物車設定" at bounding box center [44, 325] width 59 height 16
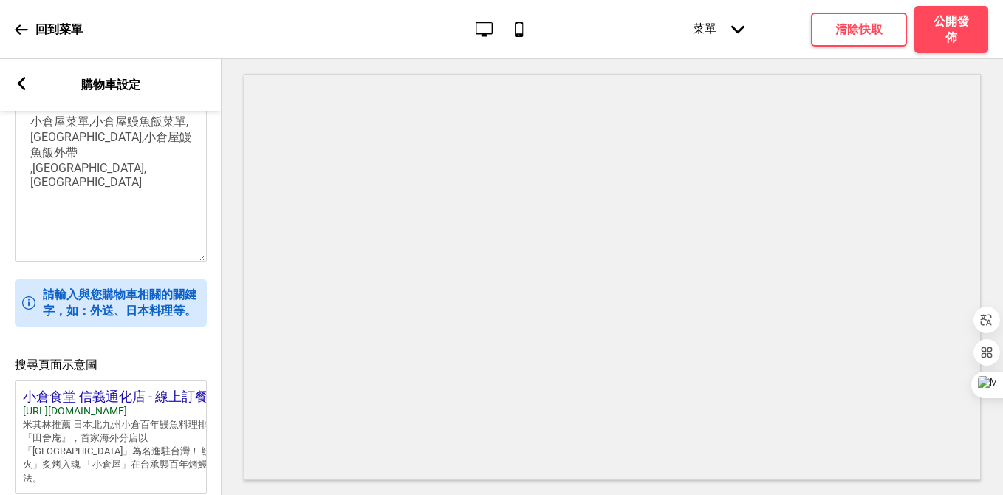
scroll to position [653, 0]
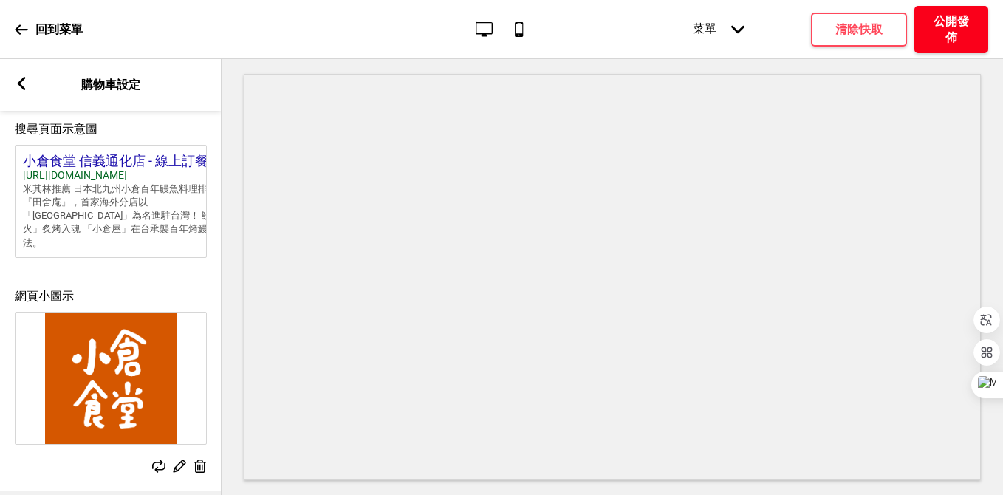
click at [946, 26] on h4 "公開發佈" at bounding box center [951, 29] width 44 height 32
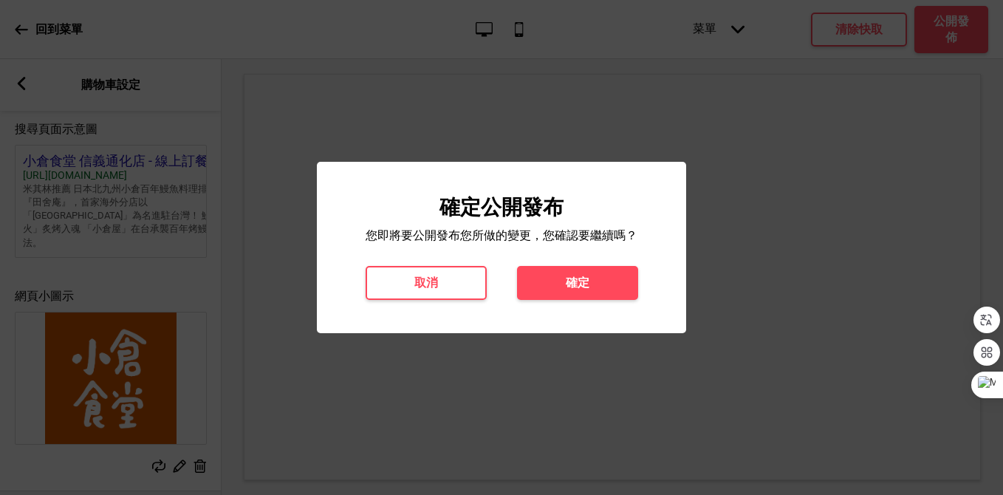
click at [599, 283] on button "確定" at bounding box center [577, 283] width 121 height 34
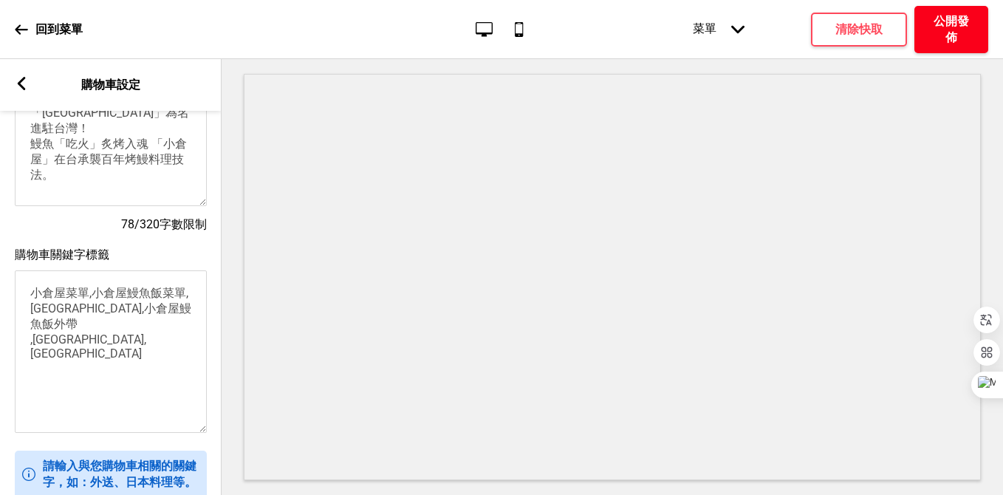
scroll to position [0, 0]
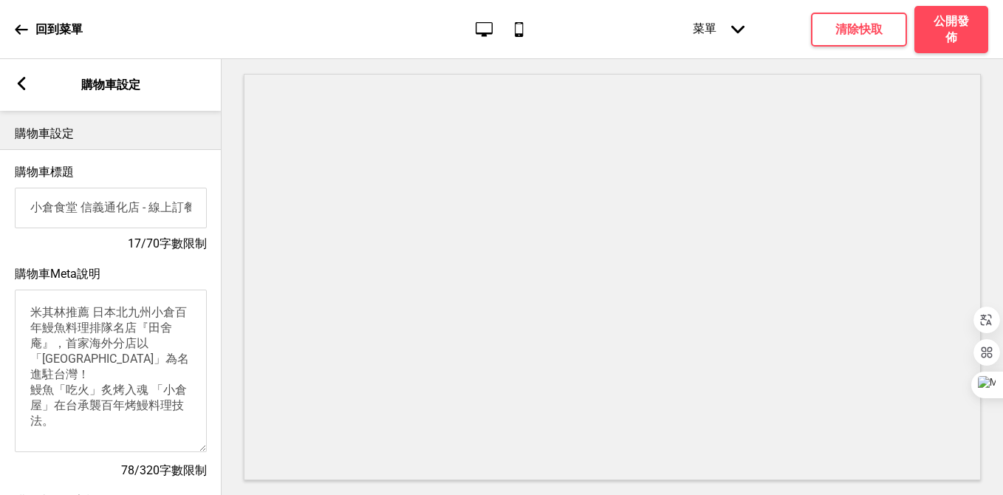
click at [21, 86] on icon at bounding box center [22, 83] width 8 height 13
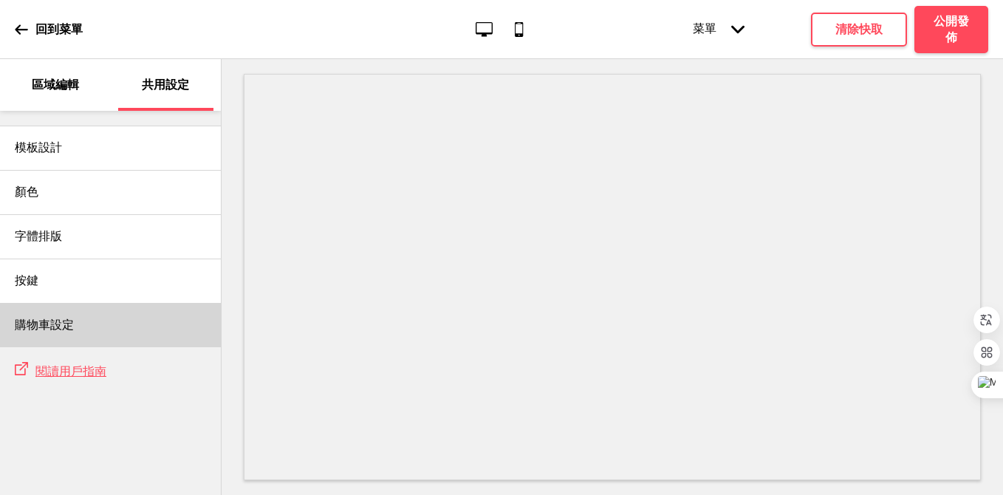
click at [33, 327] on h4 "購物車設定" at bounding box center [44, 325] width 59 height 16
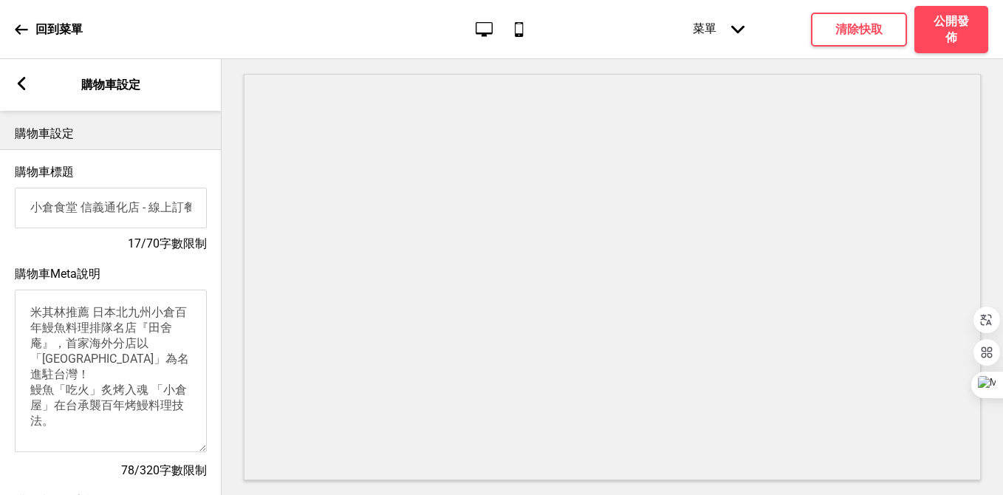
click at [27, 87] on rect at bounding box center [21, 83] width 13 height 13
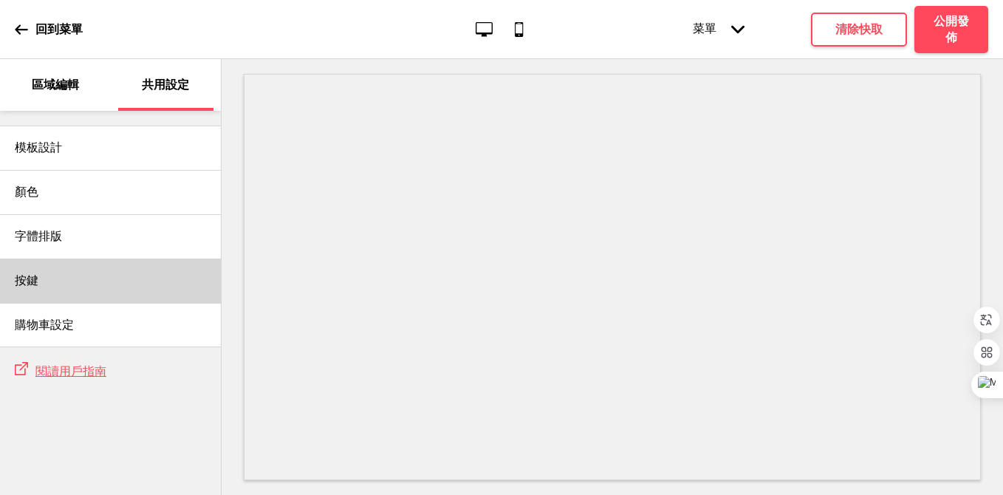
click at [51, 274] on div "按鍵" at bounding box center [110, 280] width 221 height 44
select select "raised"
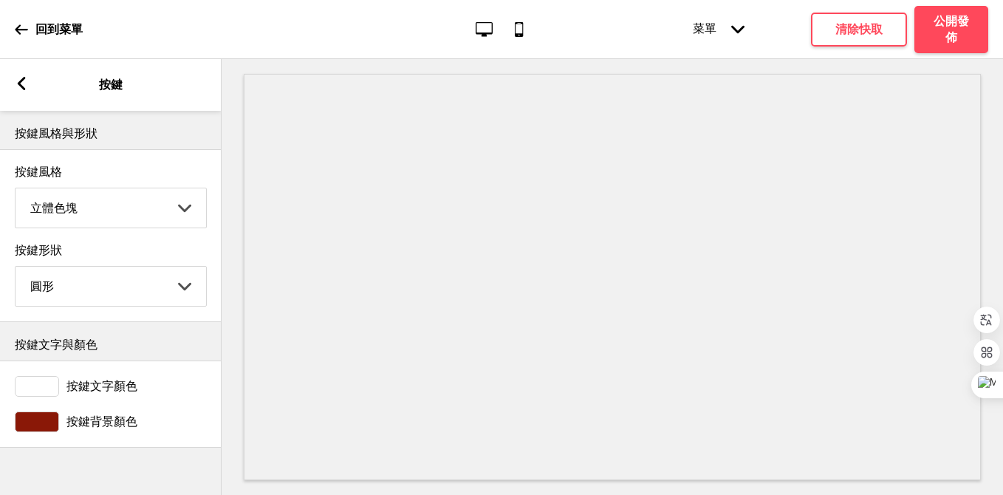
click at [25, 83] on rect at bounding box center [21, 83] width 13 height 13
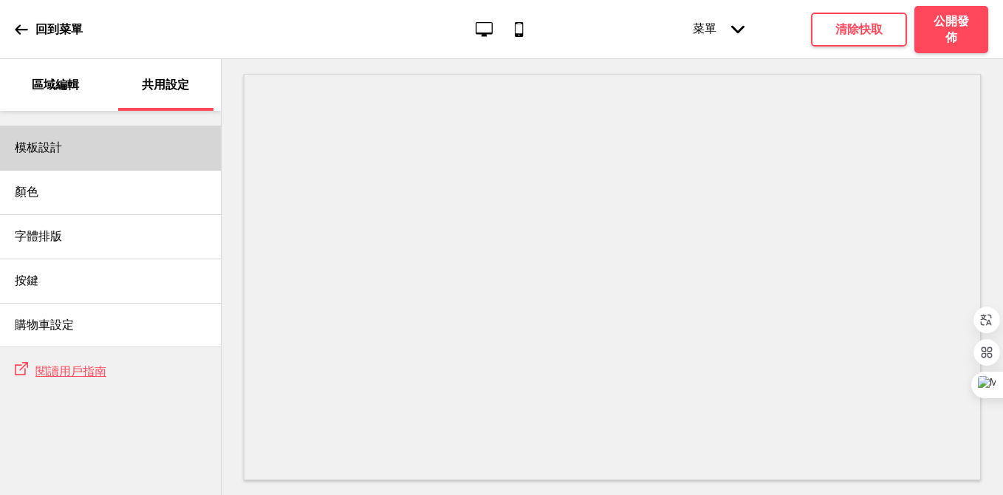
click at [83, 159] on div "模板設計" at bounding box center [110, 148] width 221 height 44
select select "自訂"
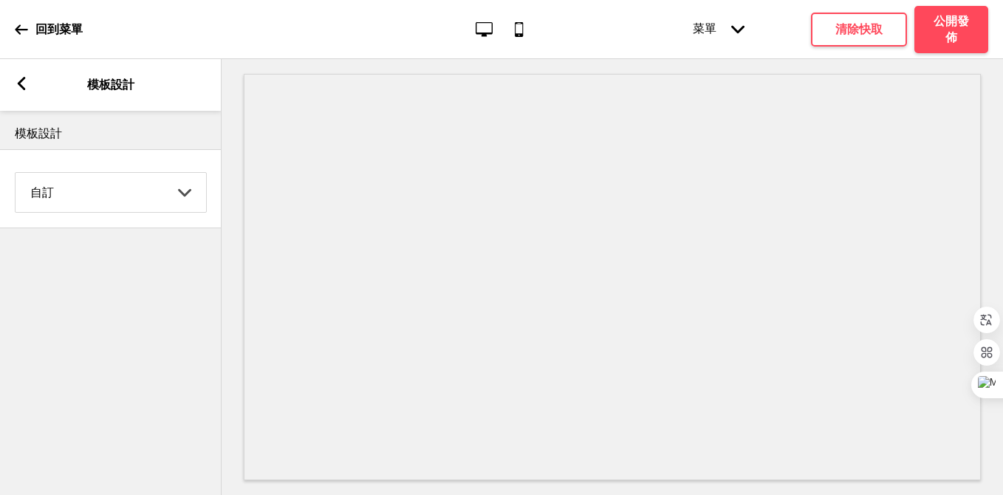
click at [83, 202] on select "Coffee 對比 深沉 大地 海洋 極簡 現代 Oddle 柔和 Yellow Fruits 自訂" at bounding box center [111, 192] width 190 height 39
click at [22, 85] on rect at bounding box center [21, 83] width 13 height 13
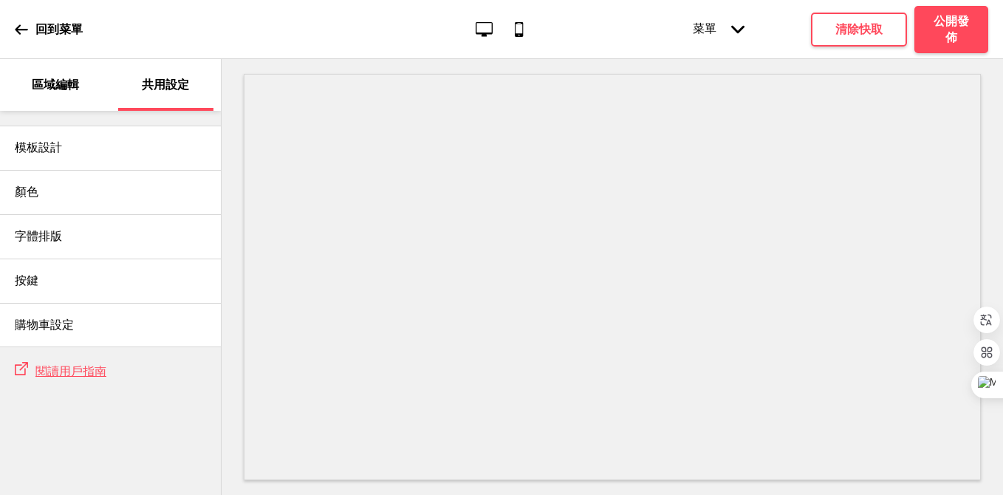
click at [63, 92] on p "區域編輯" at bounding box center [55, 85] width 47 height 16
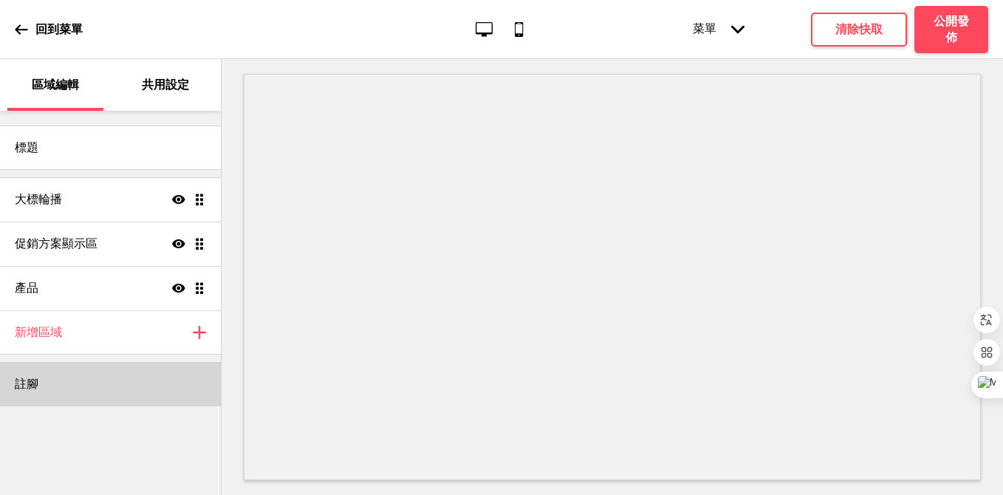
click at [38, 377] on div "註腳" at bounding box center [110, 384] width 221 height 44
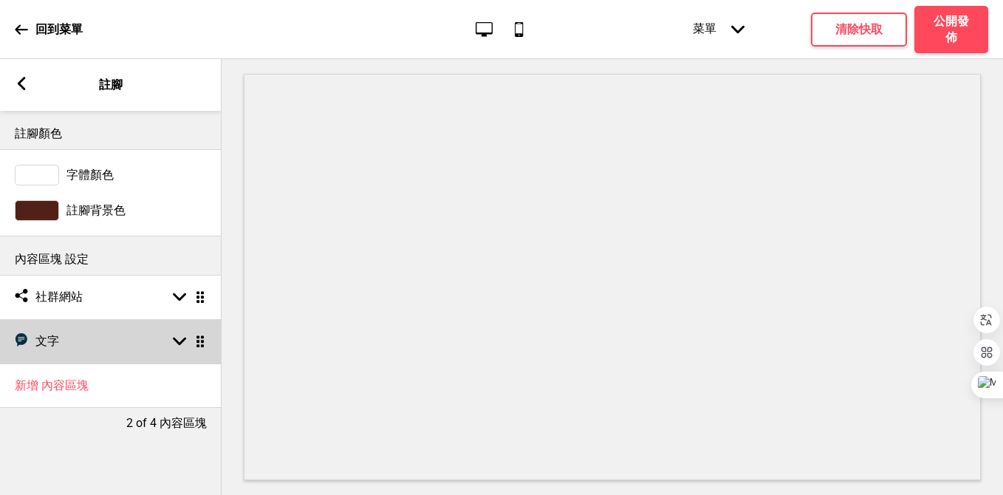
click at [186, 347] on div "箭頭down 拖曳" at bounding box center [185, 340] width 41 height 13
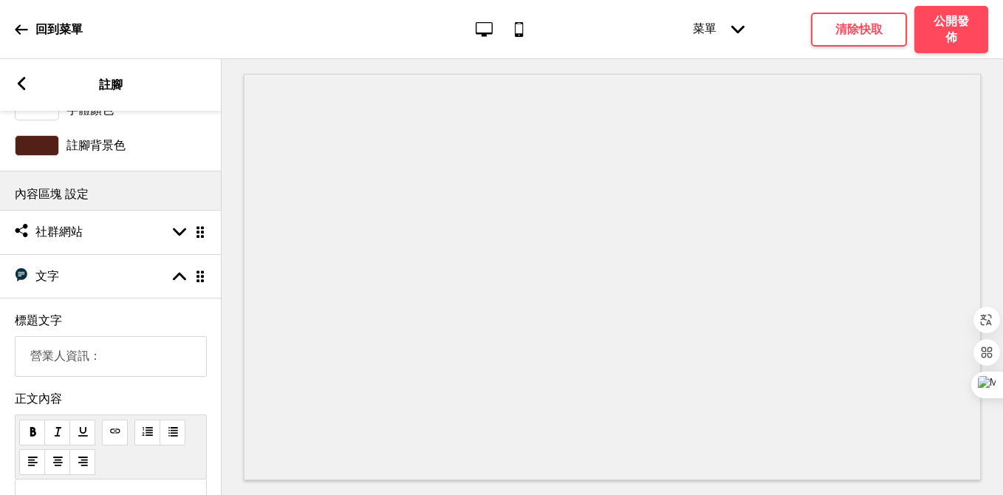
scroll to position [35, 0]
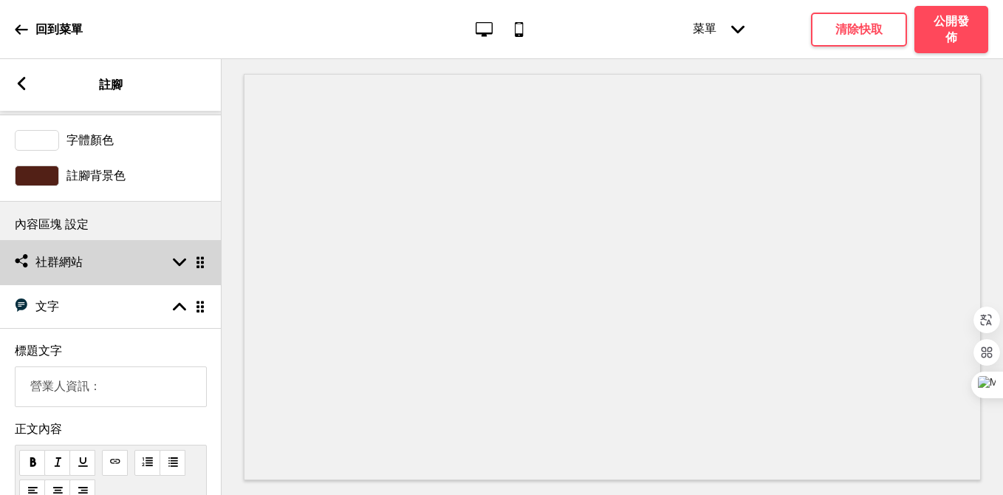
click at [145, 266] on div "社交媒體 社群網站 箭頭down 拖曳" at bounding box center [110, 262] width 221 height 44
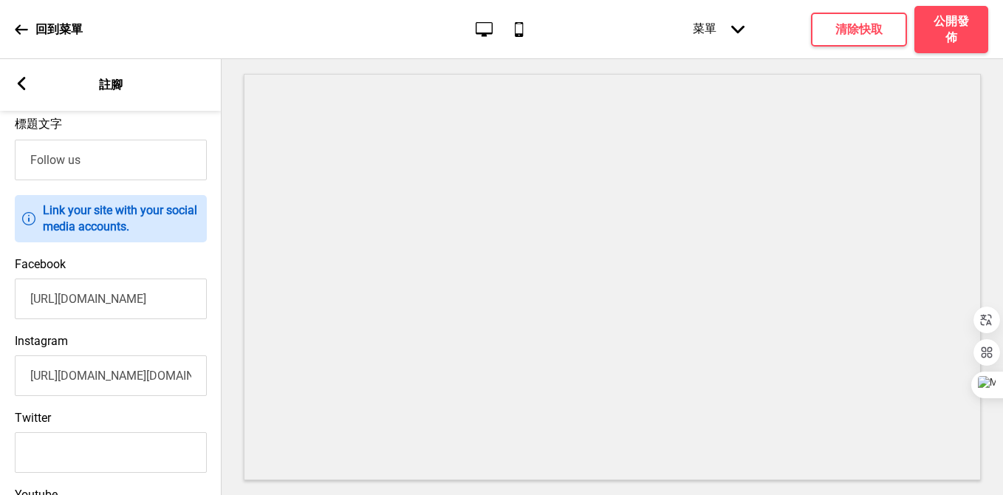
scroll to position [219, 0]
click at [140, 298] on input "https://www.facebook.com/KokurayaTaiwan/" at bounding box center [111, 297] width 192 height 41
drag, startPoint x: 172, startPoint y: 300, endPoint x: 229, endPoint y: 300, distance: 56.8
click at [229, 300] on div "區域編輯 共用設定 標題 大標輪播 顯示 拖曳 促銷方案顯示區 顯示 拖曳 產品 顯示 拖曳 新增區域 加上 註腳 箭頭left 註腳 註腳顏色 字體顏色 註…" at bounding box center [501, 277] width 1003 height 436
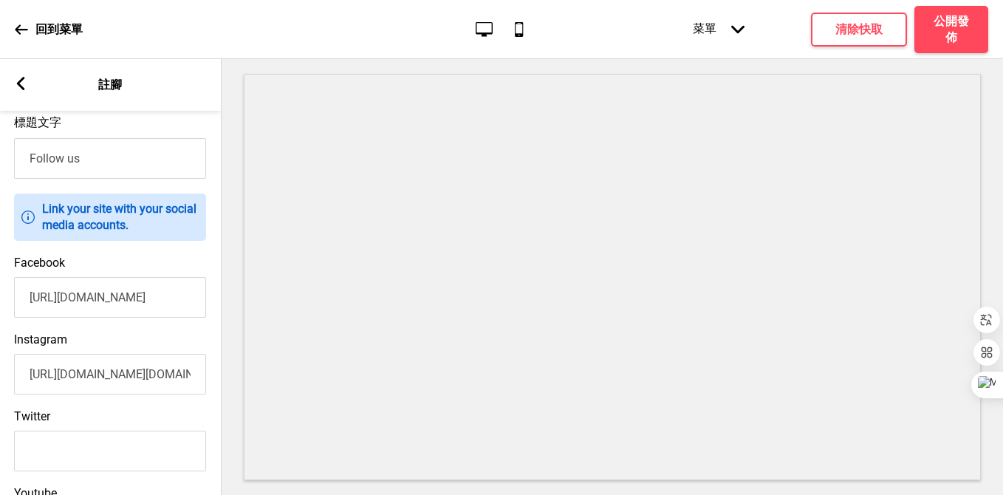
click at [142, 377] on input "https://www.instagram.com/kokuraya.tw/" at bounding box center [110, 374] width 192 height 41
drag, startPoint x: 168, startPoint y: 377, endPoint x: 238, endPoint y: 377, distance: 70.1
click at [238, 377] on div "區域編輯 共用設定 標題 大標輪播 顯示 拖曳 促銷方案顯示區 顯示 拖曳 產品 顯示 拖曳 新增區域 加上 註腳 箭頭left 註腳 註腳顏色 字體顏色 註…" at bounding box center [501, 277] width 1003 height 436
click at [148, 373] on input "https://www.instagram.com/kokuraya.tw/" at bounding box center [110, 374] width 192 height 41
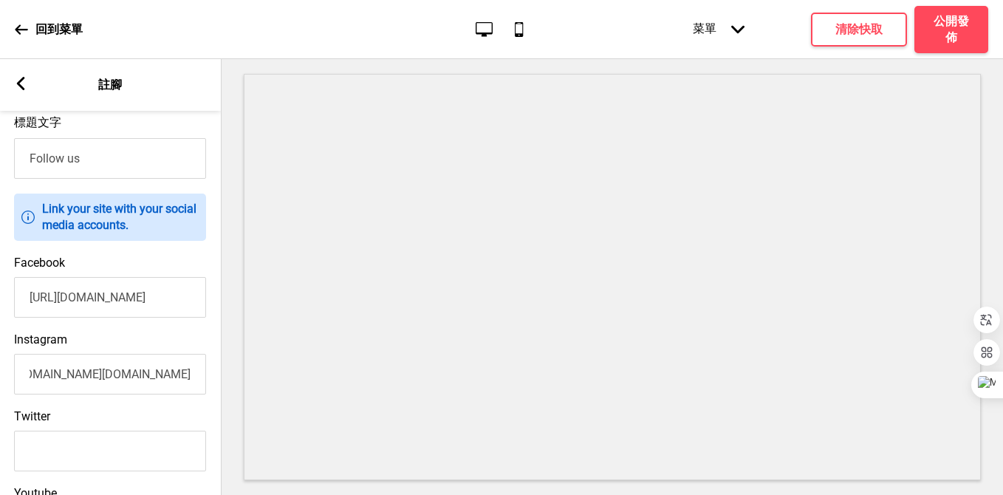
click at [155, 378] on input "https://www.instagram.com/kokuraya.tw/" at bounding box center [110, 374] width 192 height 41
drag, startPoint x: 161, startPoint y: 377, endPoint x: 171, endPoint y: 378, distance: 10.4
click at [171, 378] on input "https://www.instagram.com/kokuraya.tw/" at bounding box center [110, 374] width 192 height 41
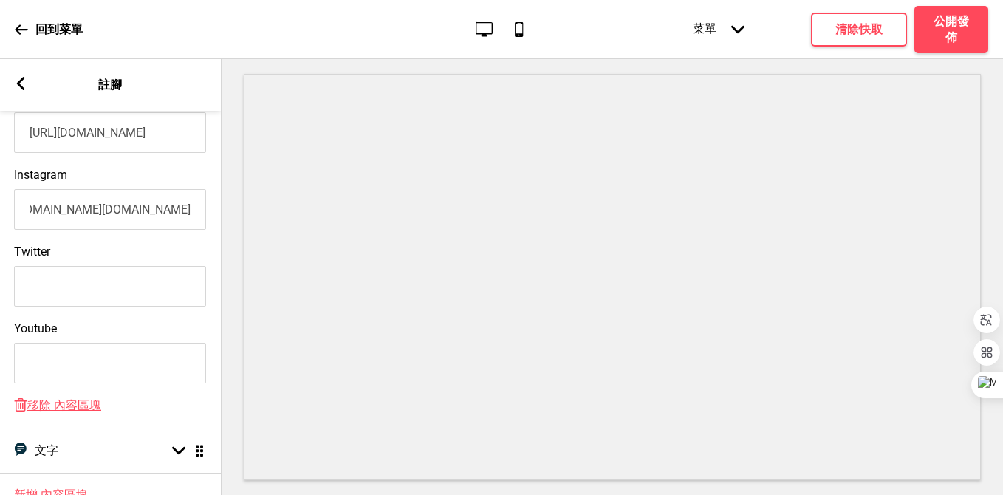
scroll to position [447, 0]
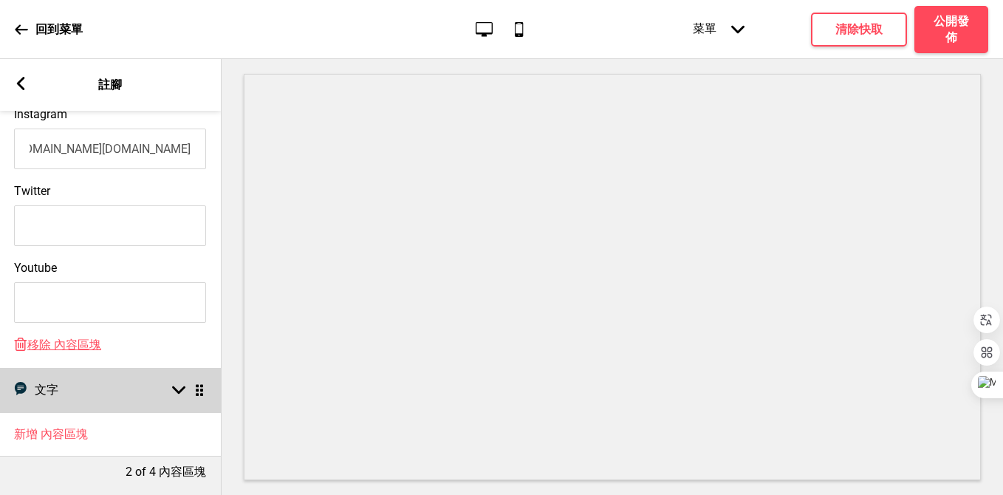
type input "[URL][DOMAIN_NAME][DOMAIN_NAME]"
click at [162, 393] on div "文字 文字 箭頭down 拖曳" at bounding box center [109, 390] width 221 height 44
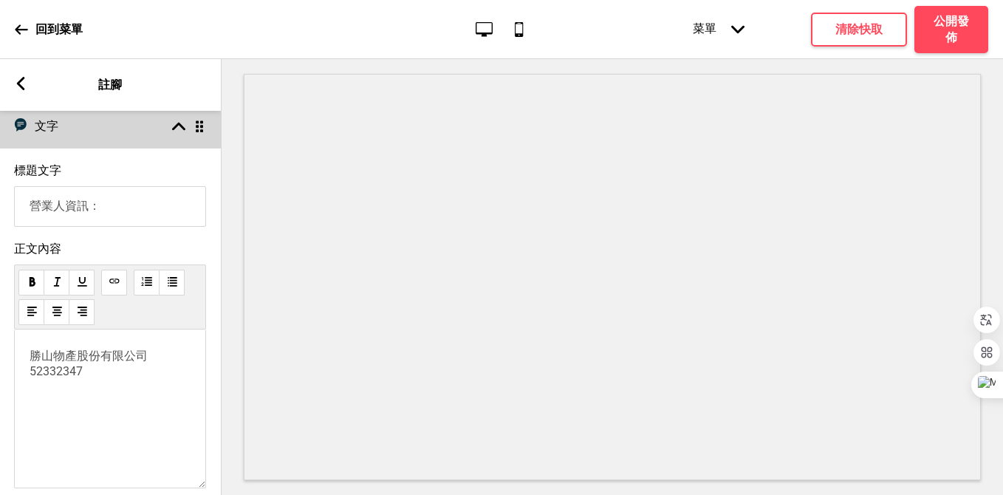
scroll to position [0, 0]
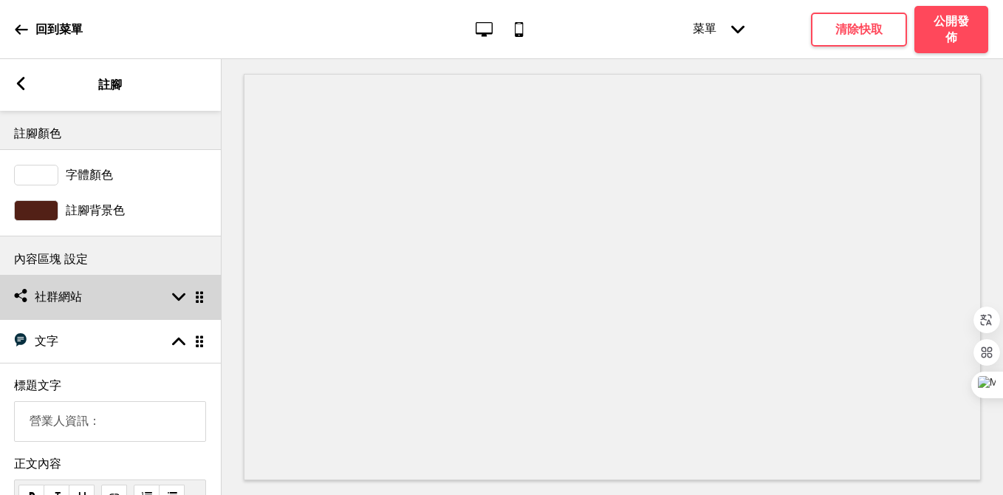
click at [171, 301] on div "箭頭down 拖曳" at bounding box center [185, 296] width 41 height 13
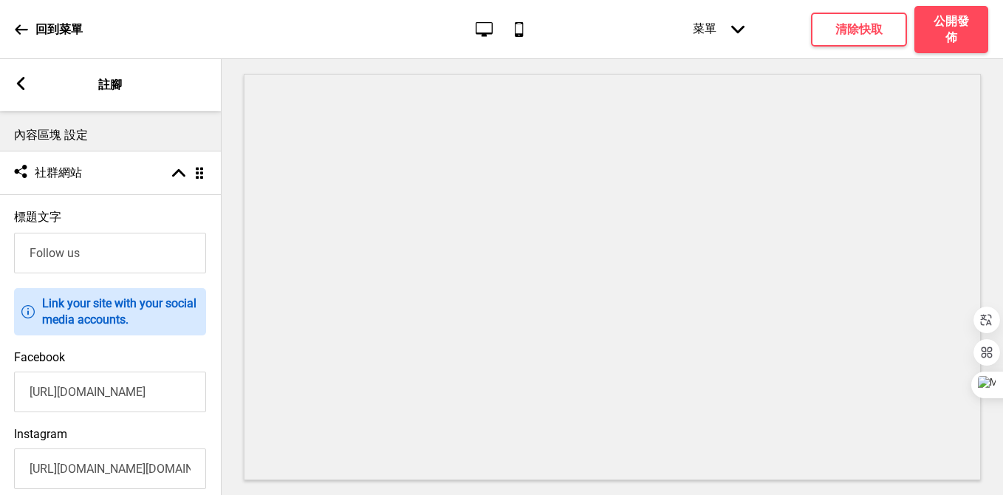
scroll to position [128, 0]
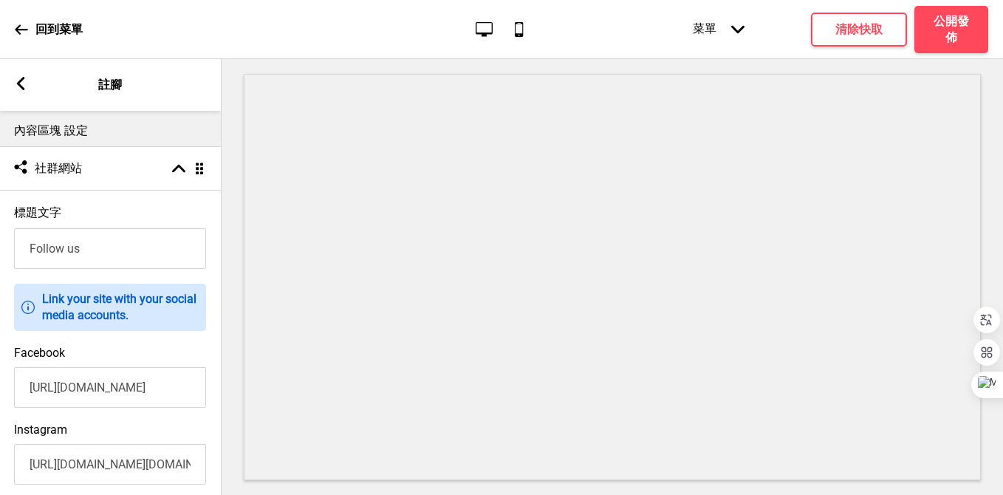
click at [69, 394] on input "https://www.facebook.com/KokurayaTaiwan/" at bounding box center [110, 387] width 192 height 41
paste input "profile.php?id=61580955818156"
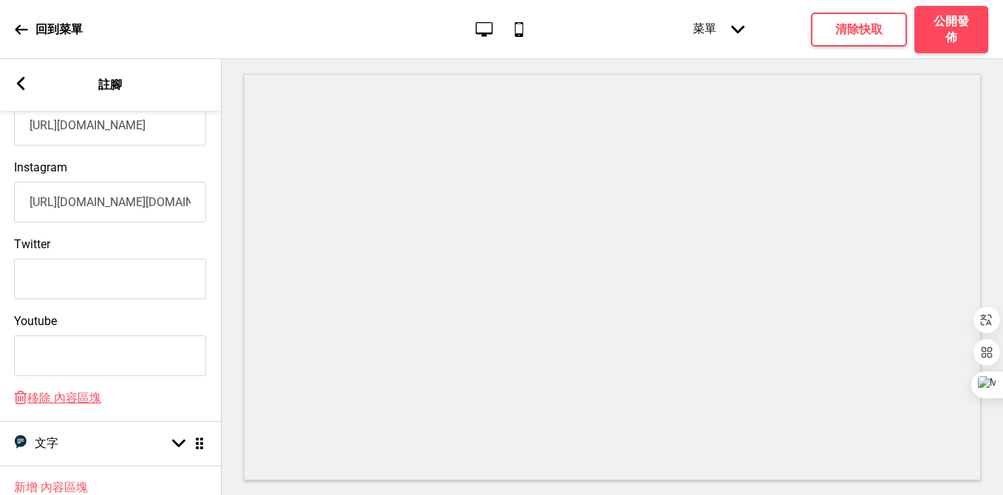
scroll to position [447, 0]
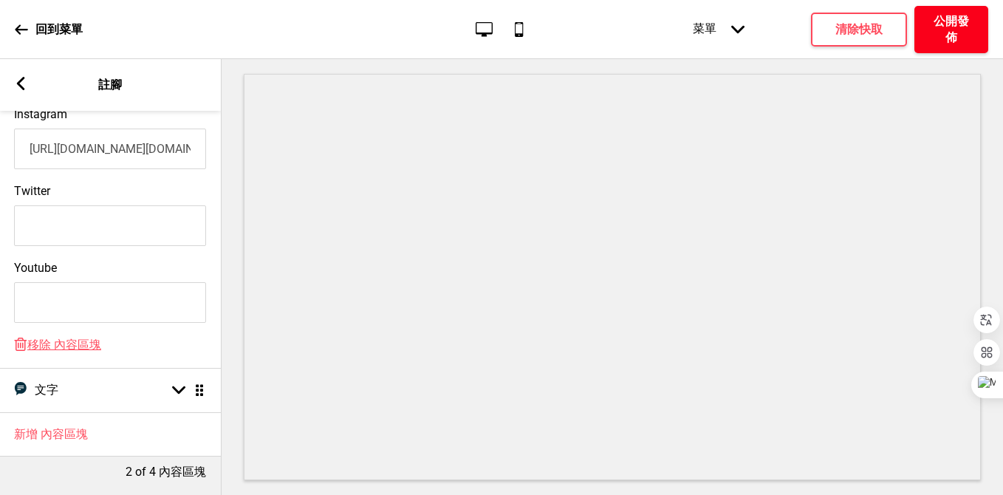
type input "[URL][DOMAIN_NAME]"
click at [951, 23] on h4 "公開發佈" at bounding box center [951, 29] width 44 height 32
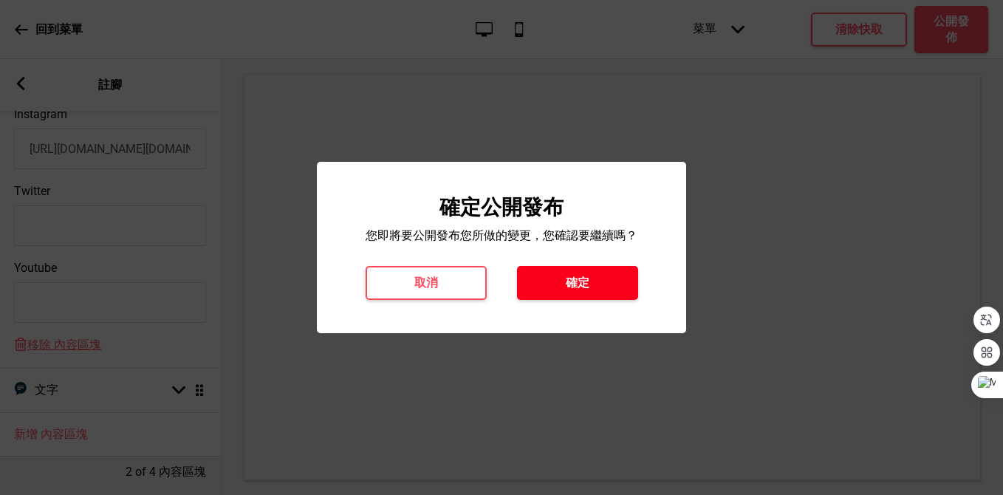
click at [548, 283] on button "確定" at bounding box center [577, 283] width 121 height 34
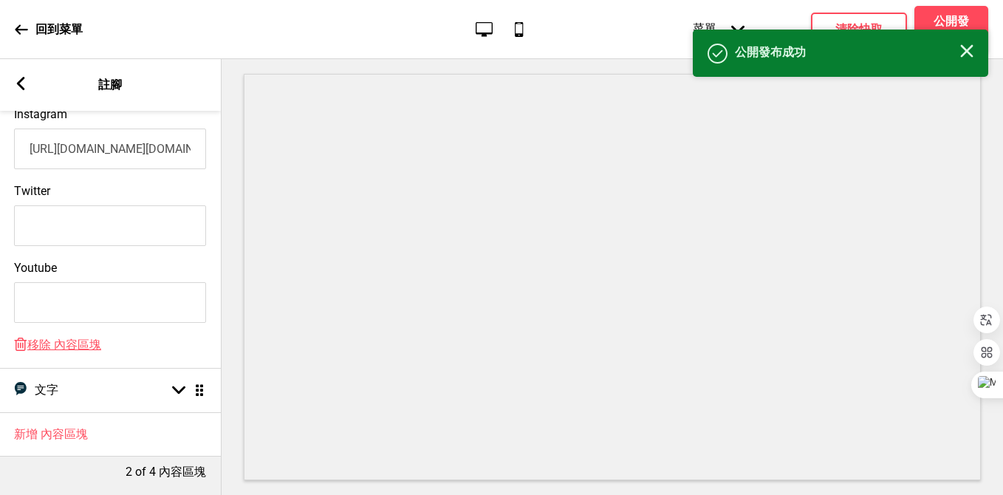
click at [20, 83] on rect at bounding box center [20, 83] width 13 height 13
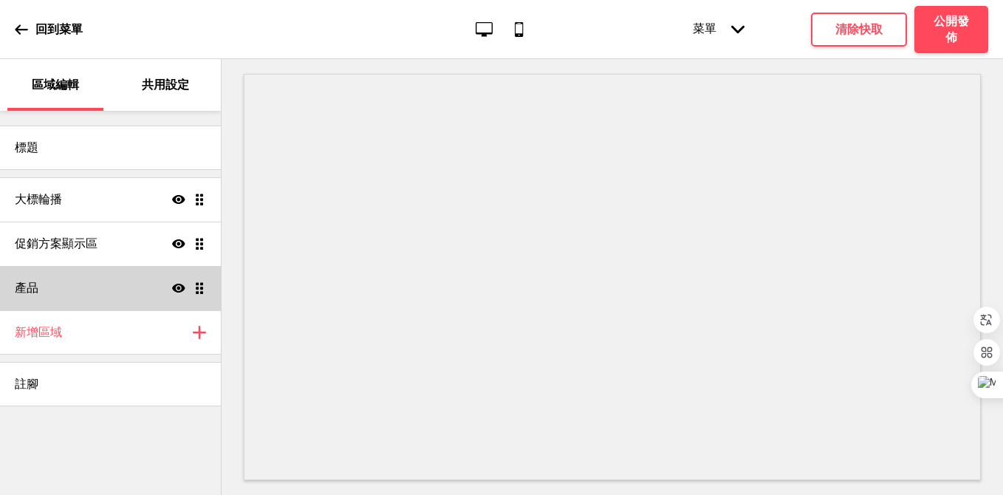
click at [68, 294] on div "產品 顯示 拖曳" at bounding box center [110, 288] width 221 height 44
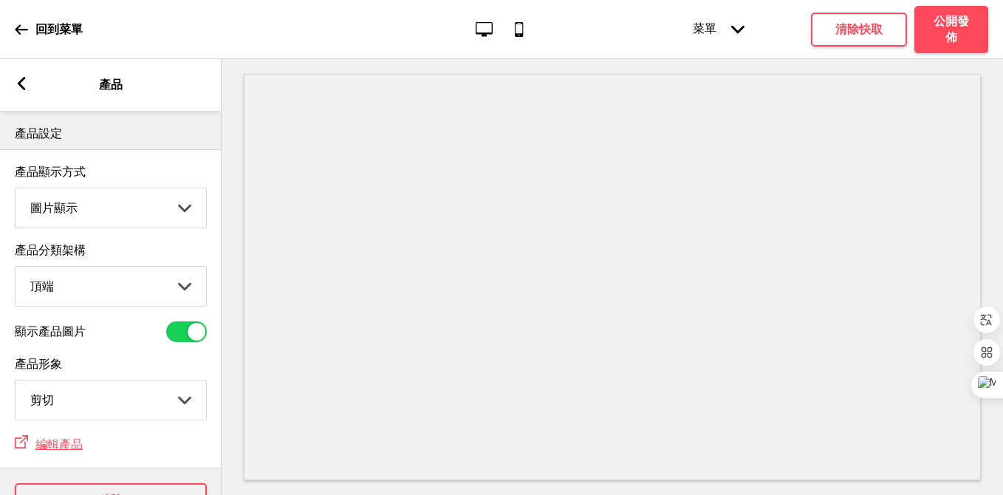
click at [19, 87] on rect at bounding box center [21, 83] width 13 height 13
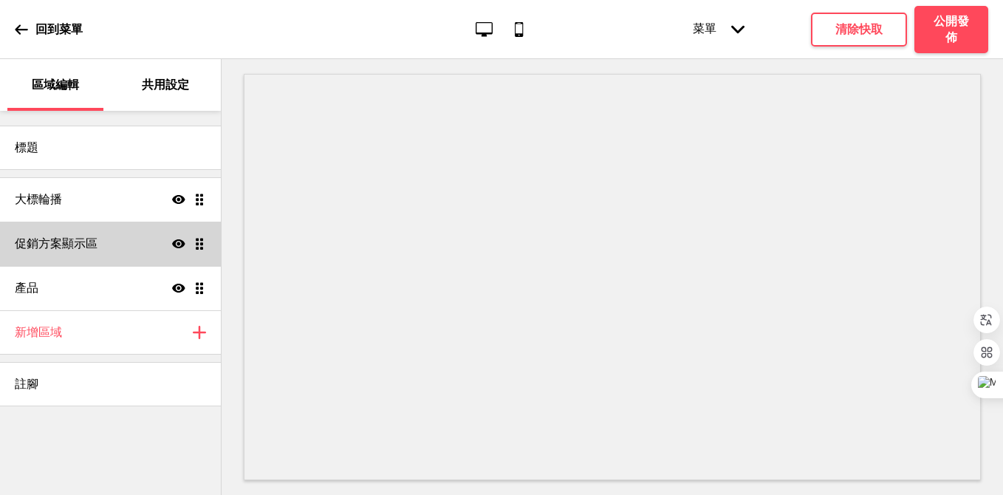
click at [73, 257] on div "促銷方案顯示區 顯示 拖曳" at bounding box center [110, 243] width 221 height 44
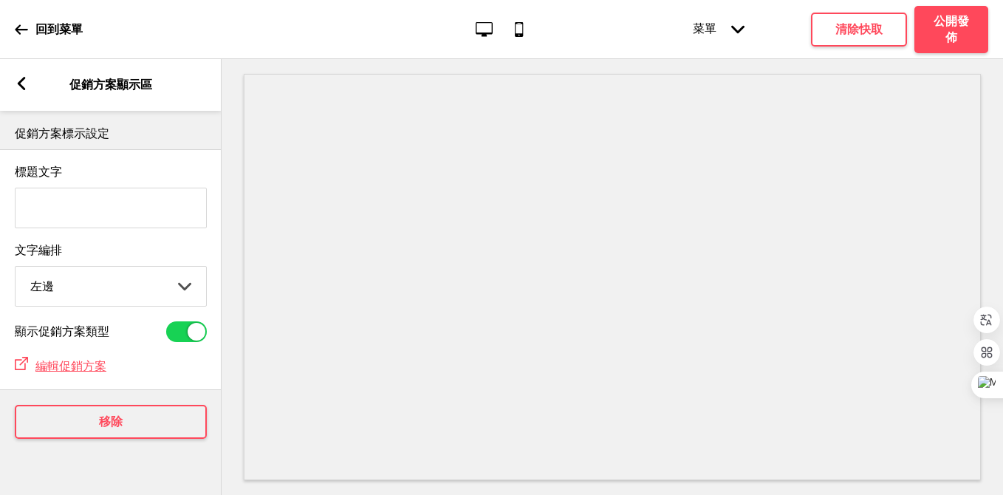
click at [21, 100] on div "箭頭left 促銷方案顯示區" at bounding box center [110, 85] width 221 height 52
click at [19, 86] on icon at bounding box center [22, 83] width 8 height 13
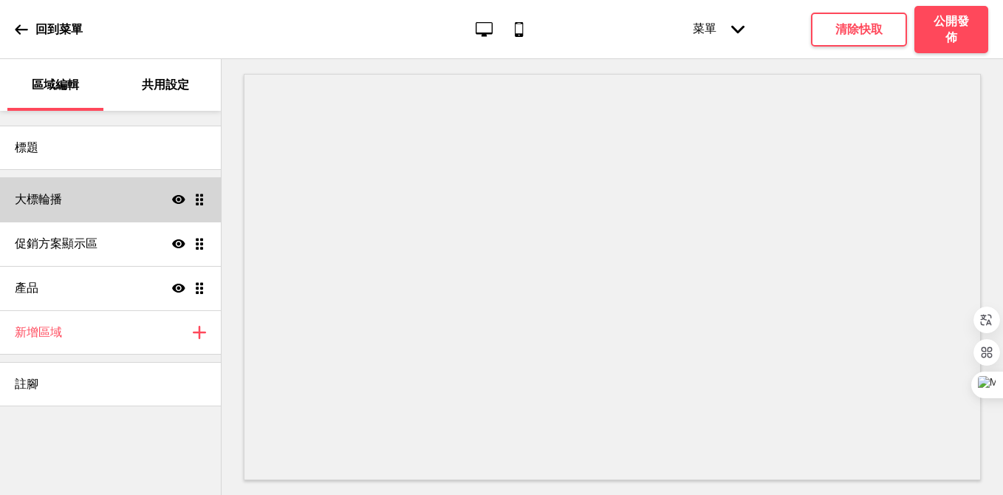
click at [103, 196] on div "大標輪播 顯示 拖曳" at bounding box center [110, 199] width 221 height 44
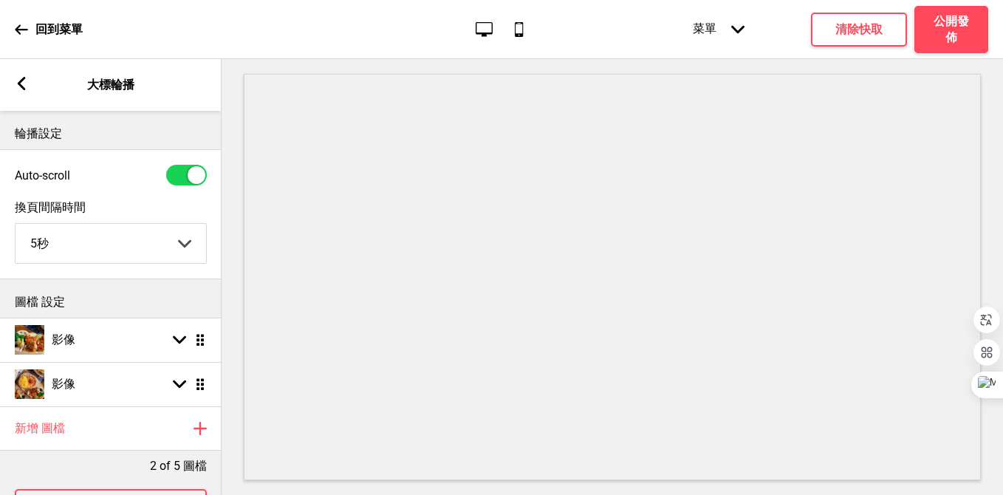
click at [25, 78] on icon at bounding box center [22, 83] width 8 height 13
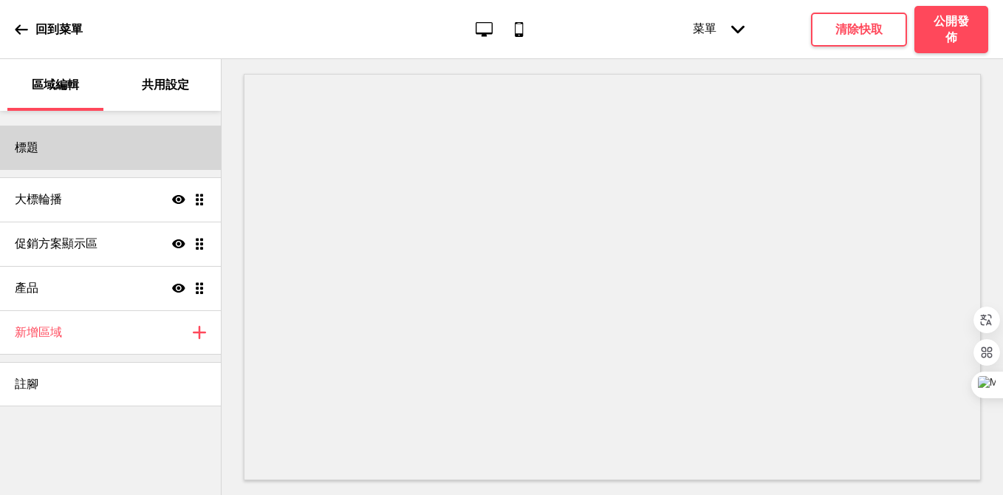
click at [66, 154] on div "標題" at bounding box center [110, 148] width 221 height 44
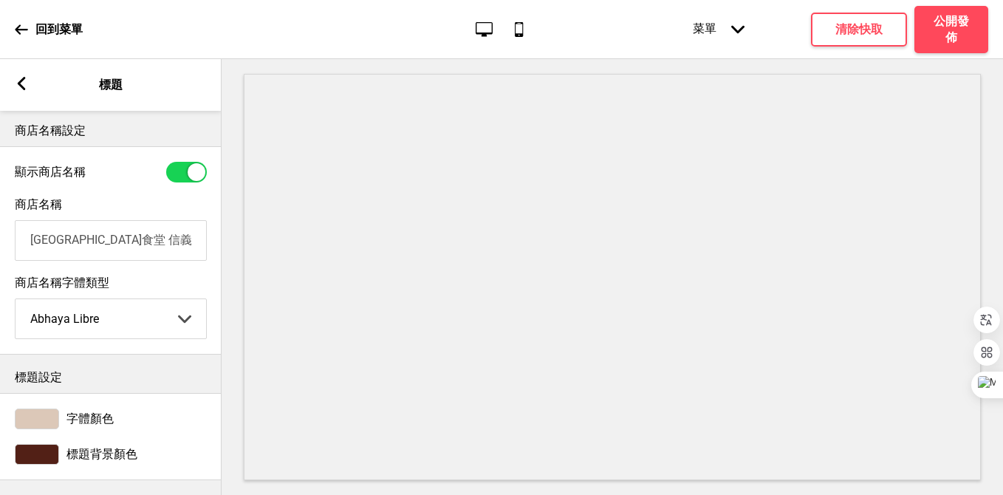
scroll to position [353, 0]
click at [932, 32] on h4 "公開發佈" at bounding box center [951, 29] width 44 height 32
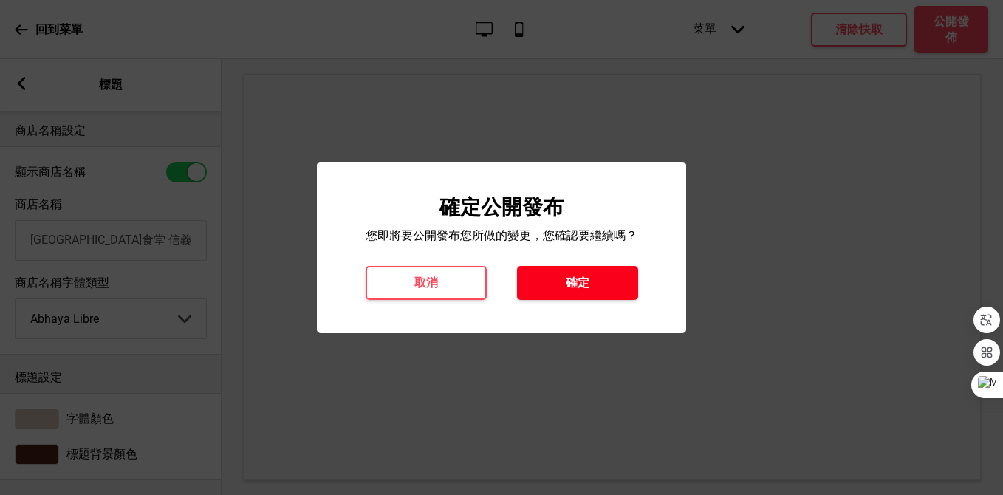
click at [562, 275] on button "確定" at bounding box center [577, 283] width 121 height 34
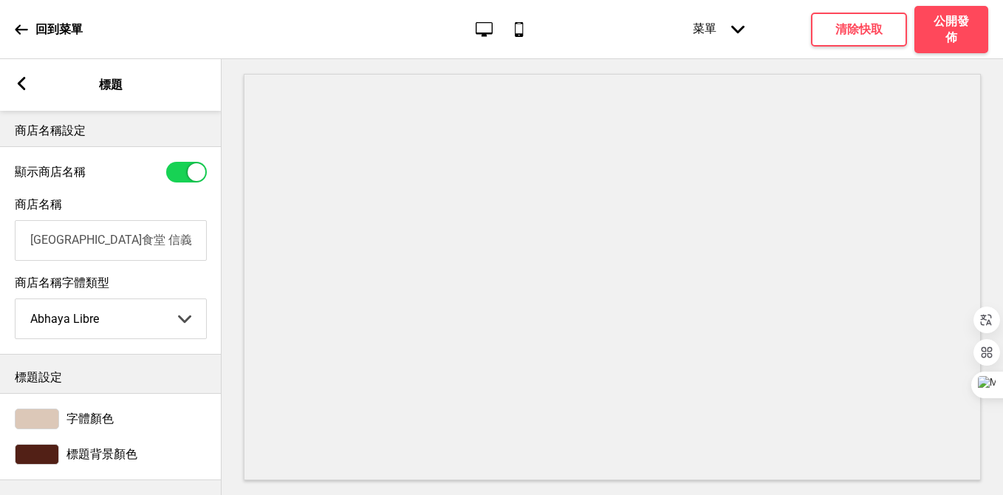
click at [19, 33] on icon at bounding box center [21, 29] width 13 height 10
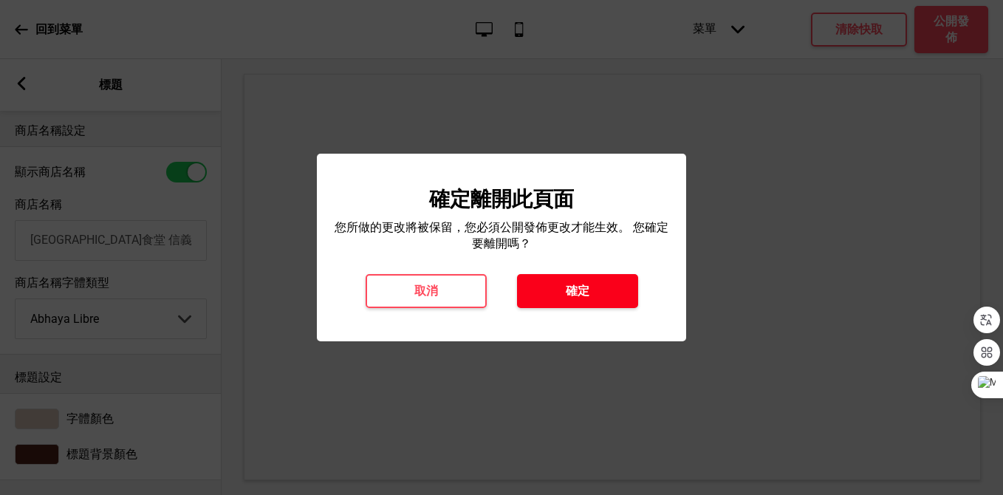
click at [547, 289] on button "確定" at bounding box center [577, 291] width 121 height 34
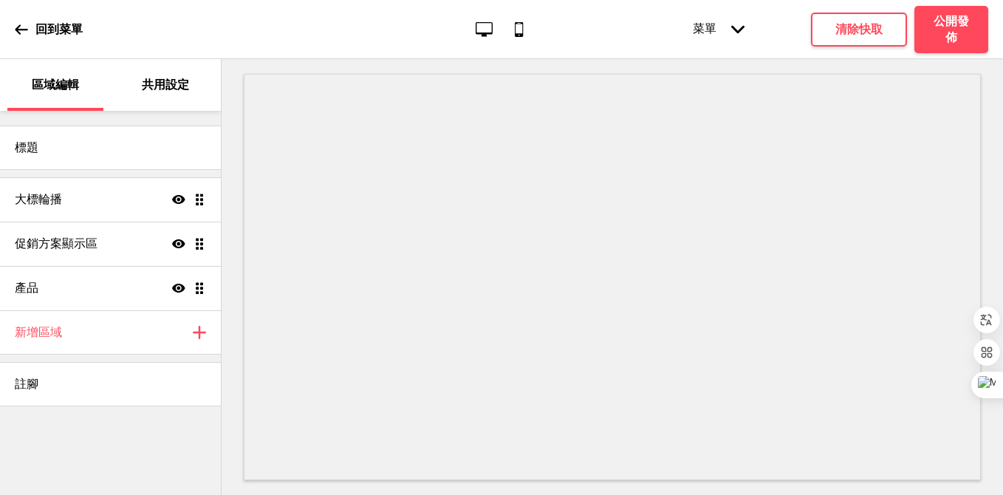
click at [712, 34] on div "菜單 箭頭down" at bounding box center [718, 29] width 81 height 45
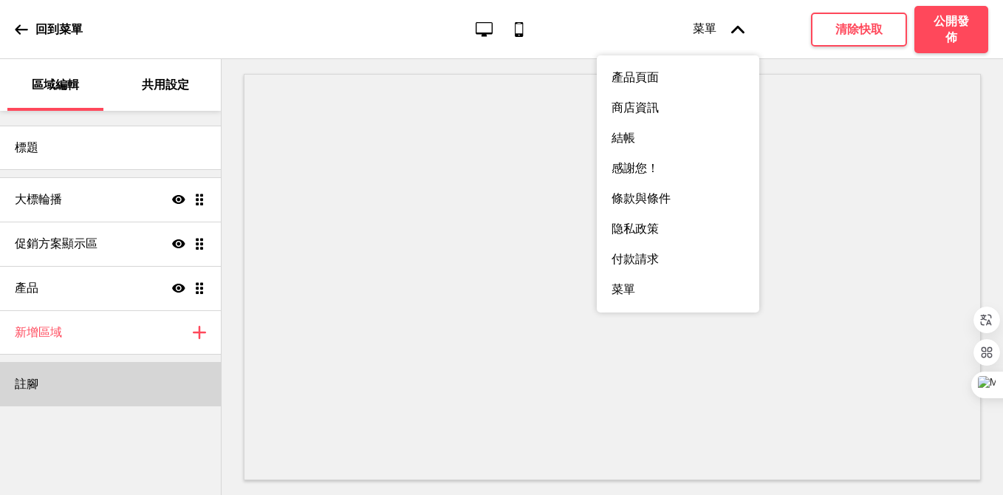
click at [114, 396] on div "註腳" at bounding box center [110, 384] width 221 height 44
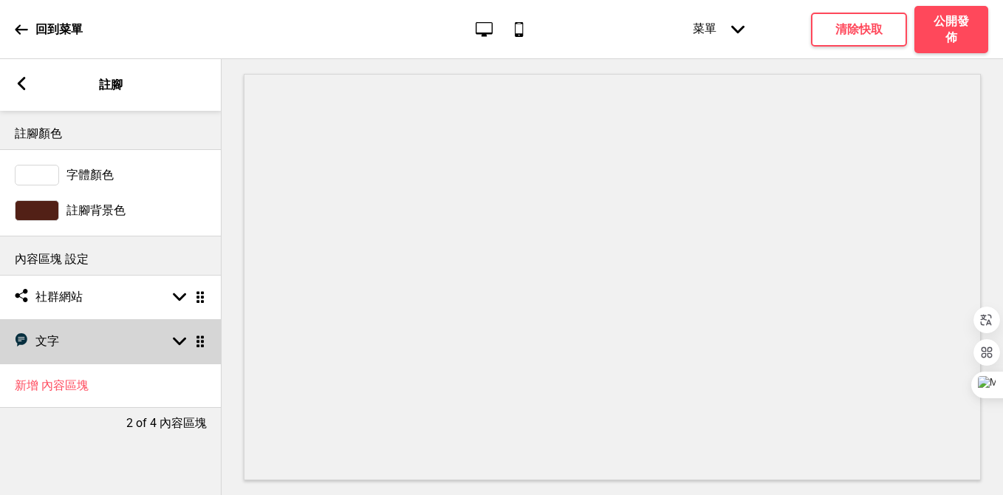
click at [131, 334] on div "文字 文字 箭頭down 拖曳" at bounding box center [110, 341] width 221 height 44
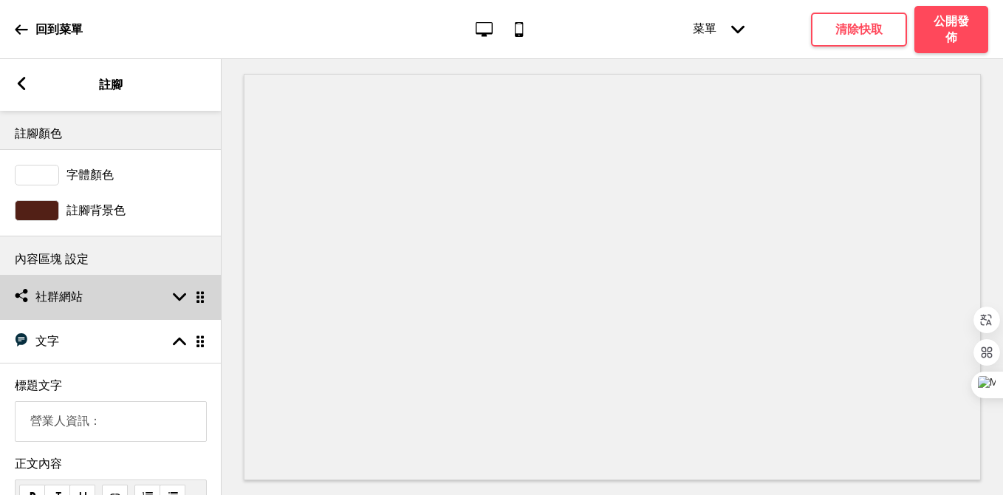
click at [131, 296] on div "社交媒體 社群網站 箭頭down 拖曳" at bounding box center [110, 297] width 221 height 44
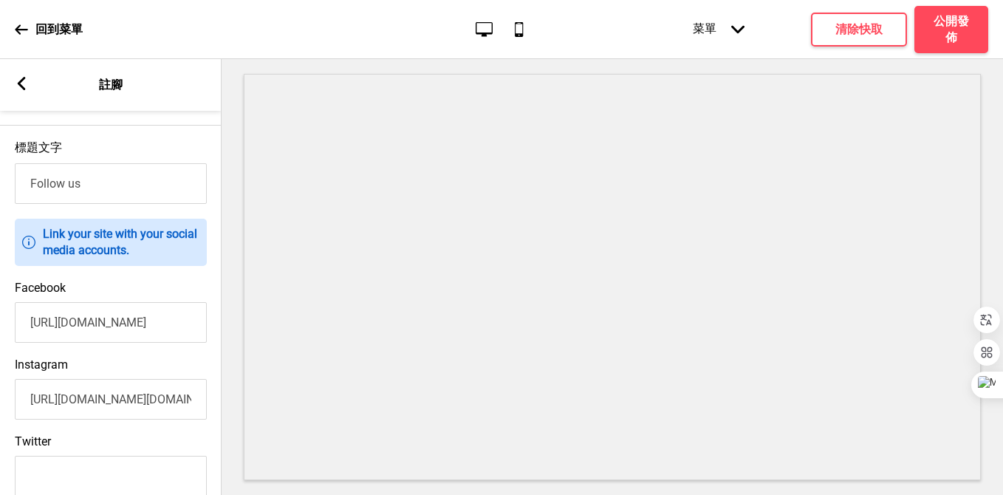
scroll to position [194, 0]
click at [157, 325] on input "[URL][DOMAIN_NAME]" at bounding box center [111, 321] width 192 height 41
drag, startPoint x: 154, startPoint y: 405, endPoint x: 237, endPoint y: 405, distance: 83.4
click at [238, 405] on div "區域編輯 共用設定 標題 大標輪播 顯示 拖曳 促銷方案顯示區 顯示 拖曳 產品 顯示 拖曳 新增區域 加上 註腳 箭頭left 註腳 註腳顏色 字體顏色 註…" at bounding box center [501, 277] width 1003 height 436
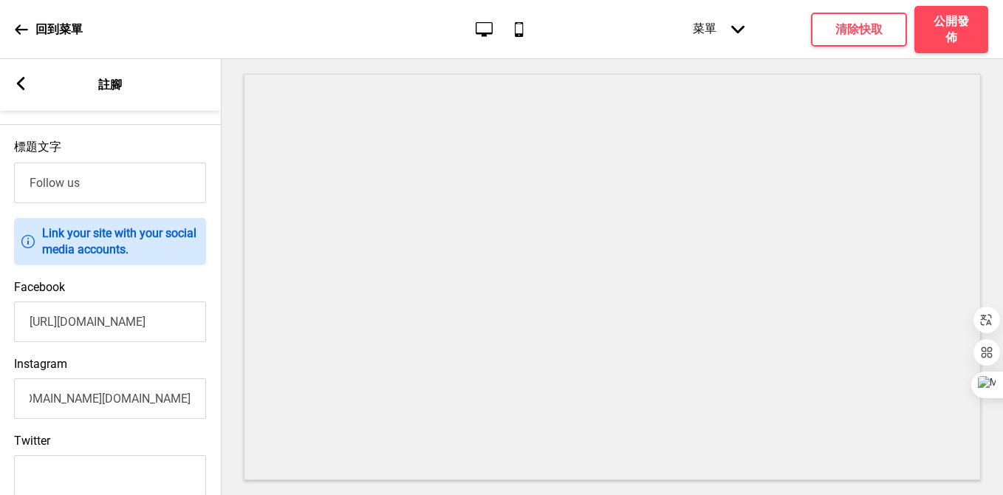
click at [155, 399] on input "[URL][DOMAIN_NAME][DOMAIN_NAME]" at bounding box center [110, 398] width 192 height 41
drag, startPoint x: 172, startPoint y: 401, endPoint x: 184, endPoint y: 401, distance: 11.8
click at [184, 401] on input "[URL][DOMAIN_NAME][DOMAIN_NAME]" at bounding box center [110, 398] width 192 height 41
type input "[URL][DOMAIN_NAME]"
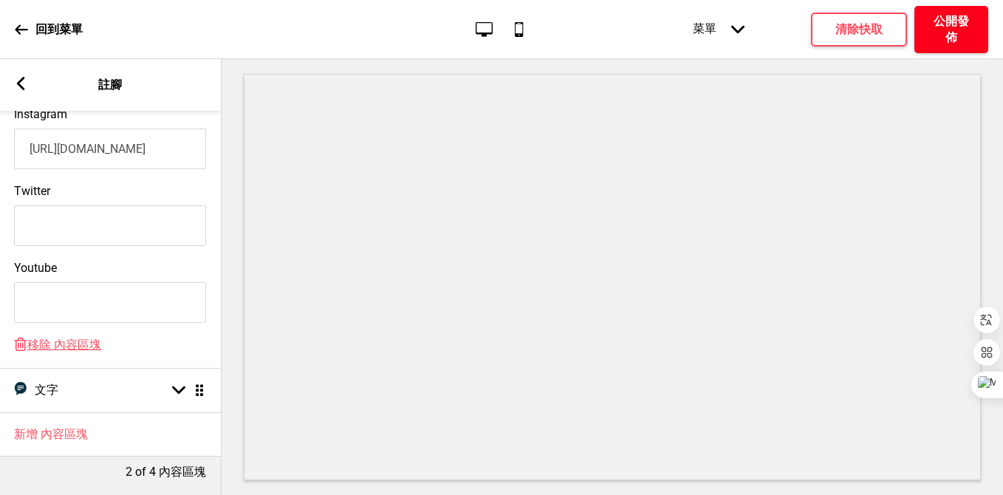
scroll to position [0, 0]
click at [954, 27] on h4 "公開發佈" at bounding box center [951, 29] width 44 height 32
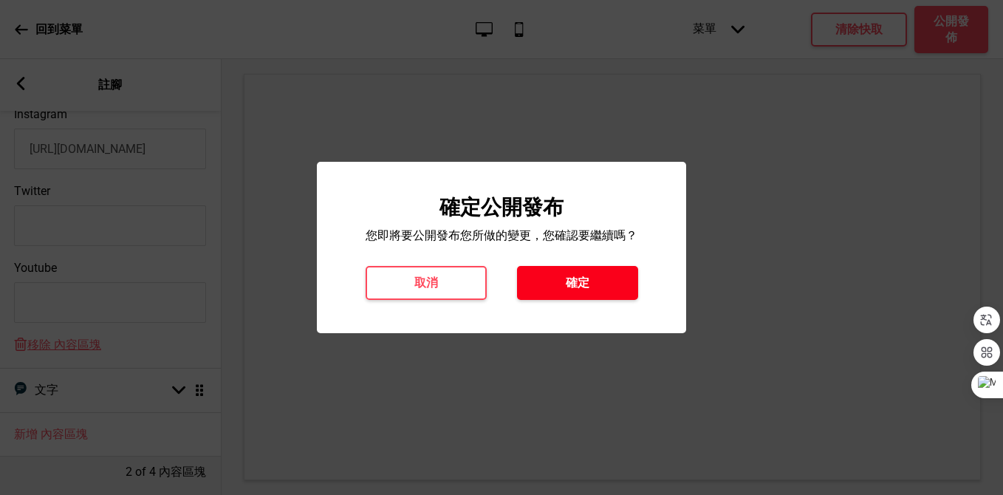
click at [608, 275] on button "確定" at bounding box center [577, 283] width 121 height 34
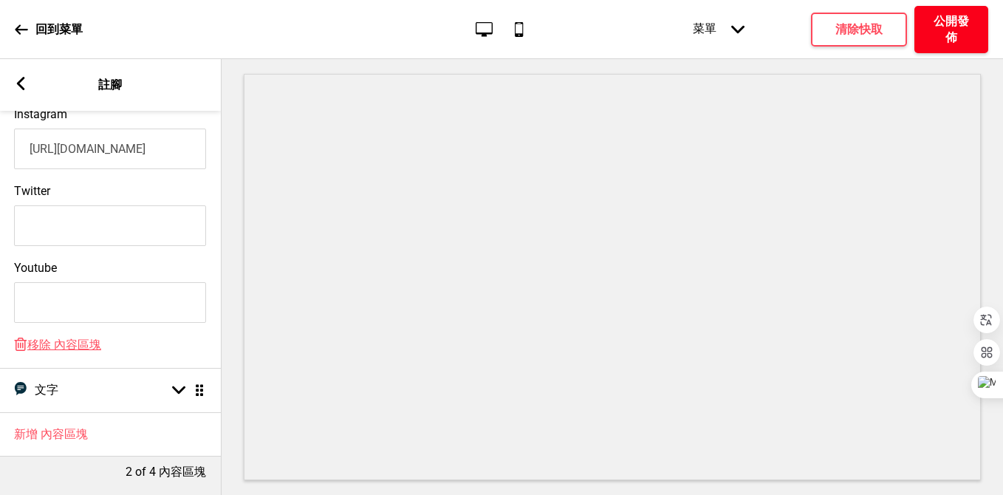
click at [950, 23] on h4 "公開發佈" at bounding box center [951, 29] width 44 height 32
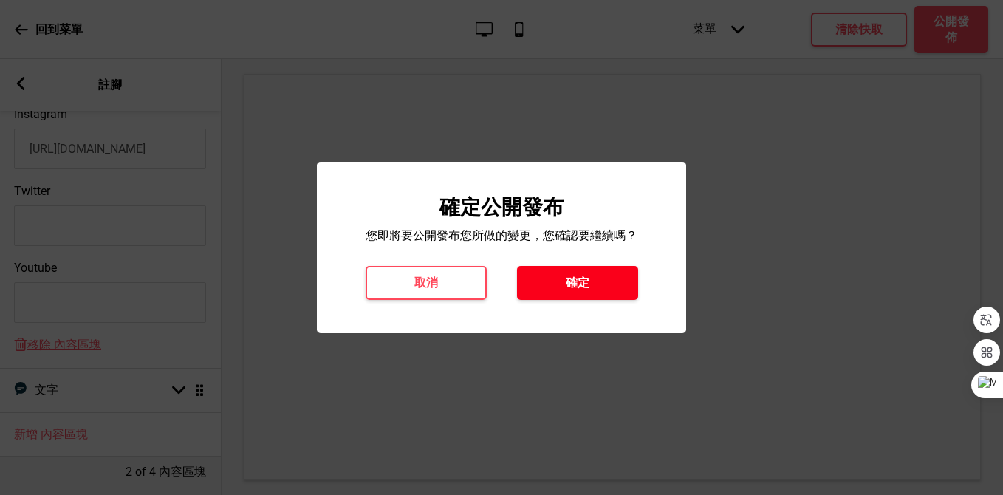
click at [612, 293] on button "確定" at bounding box center [577, 283] width 121 height 34
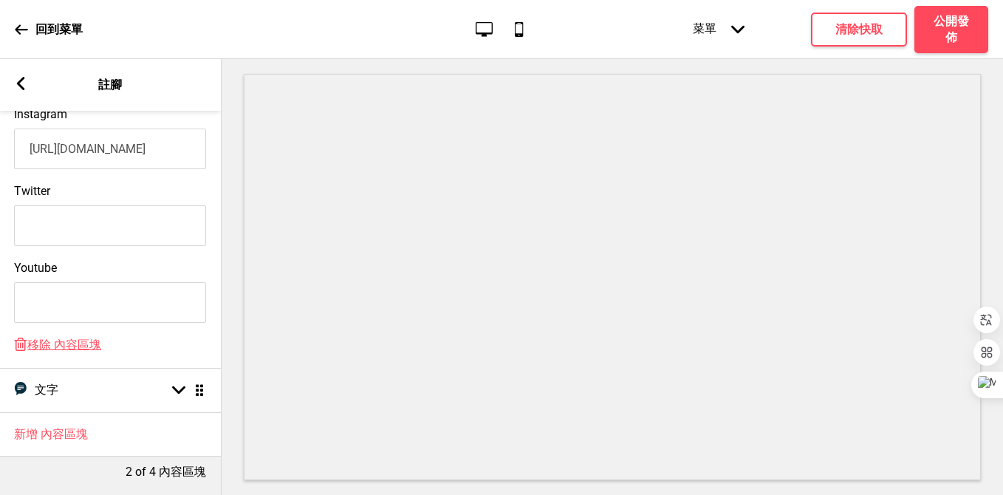
click at [23, 84] on rect at bounding box center [20, 83] width 13 height 13
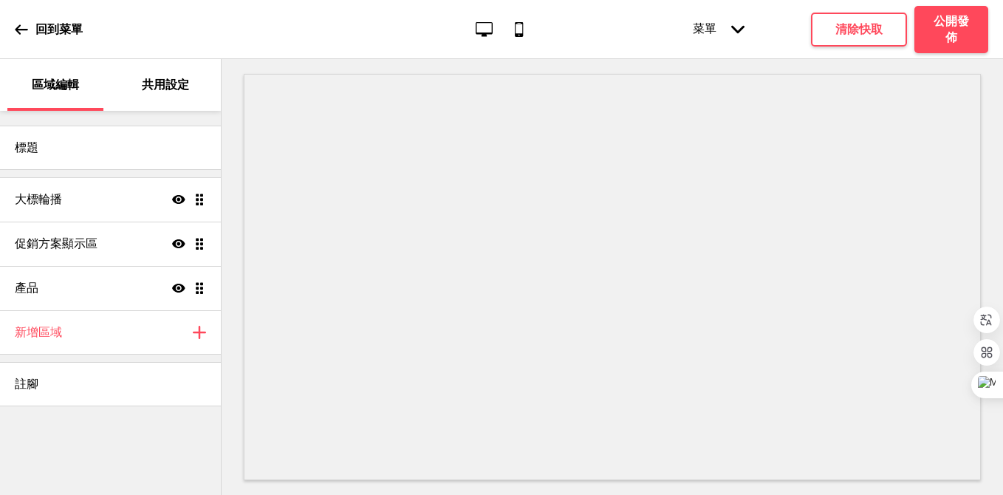
click at [131, 101] on div "共用設定" at bounding box center [166, 85] width 96 height 52
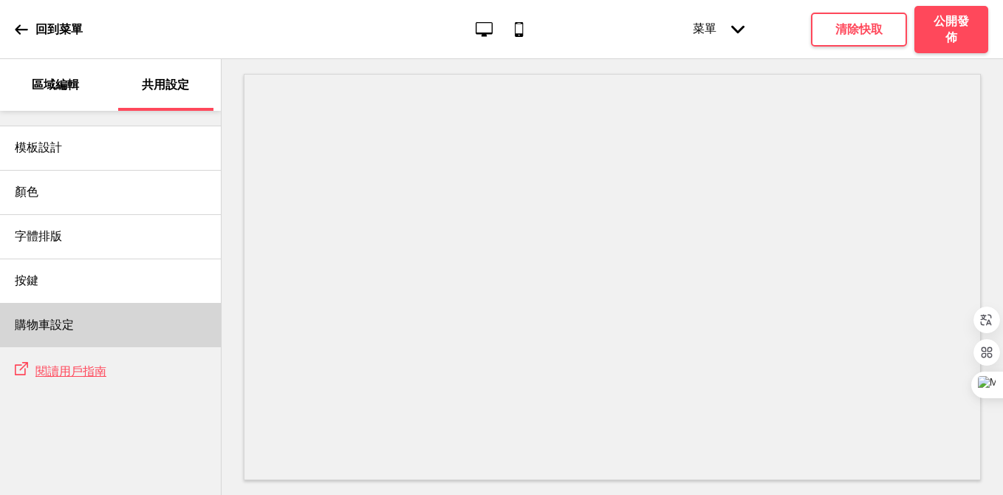
click at [73, 334] on div "購物車設定" at bounding box center [110, 325] width 221 height 44
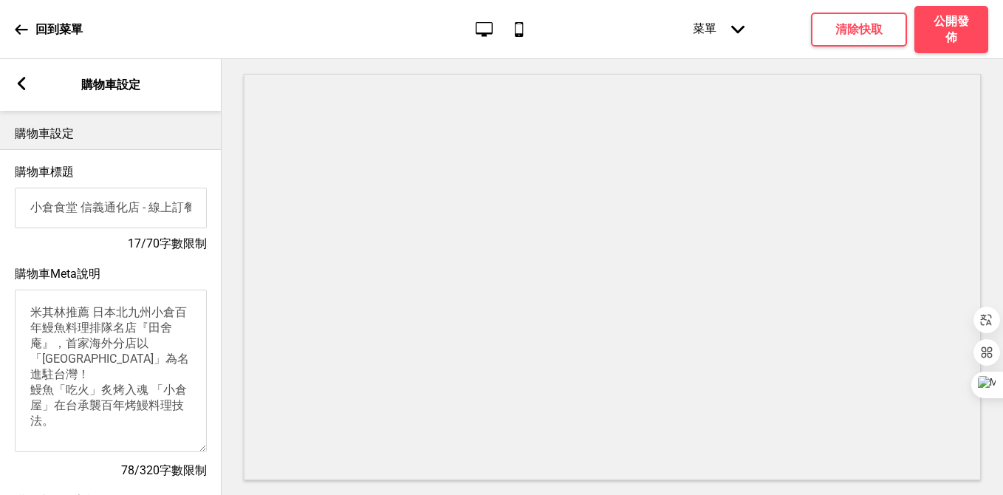
click at [19, 82] on icon at bounding box center [22, 83] width 8 height 13
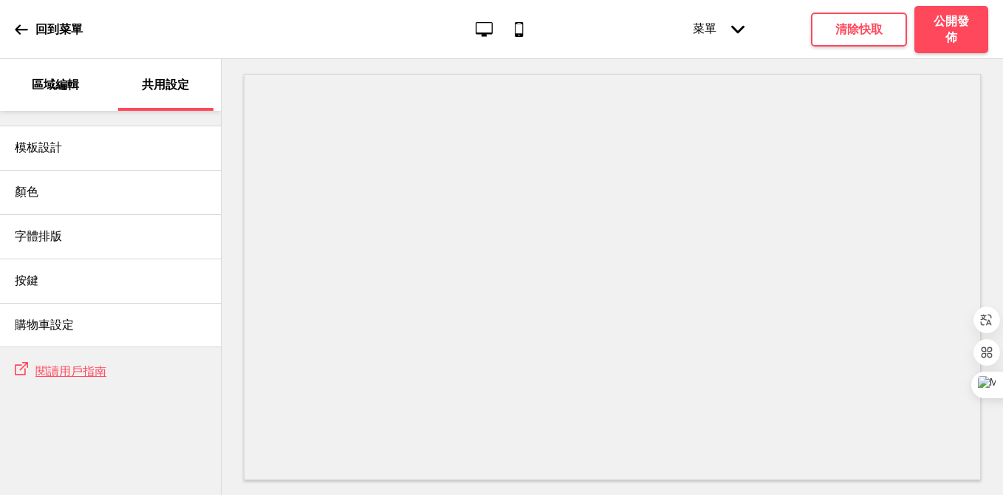
click at [39, 21] on p "回到菜單" at bounding box center [58, 29] width 47 height 16
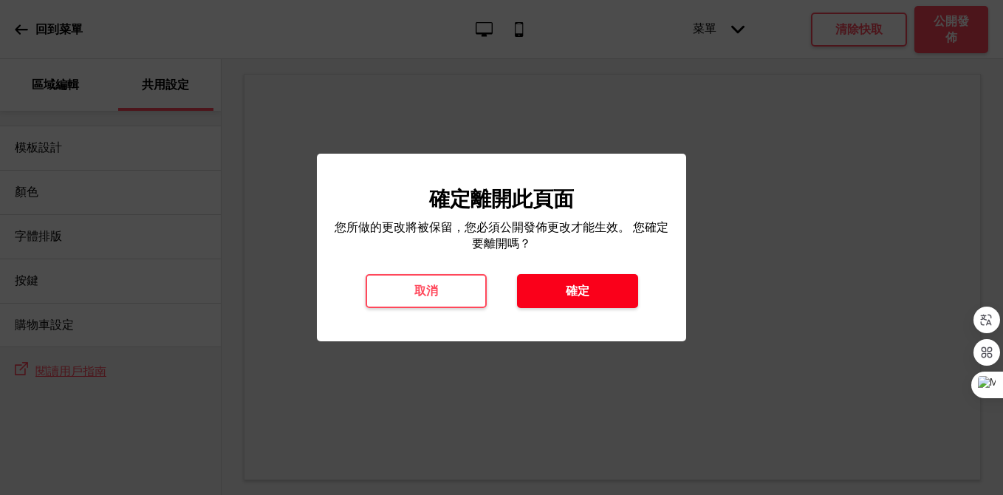
click at [568, 279] on button "確定" at bounding box center [577, 291] width 121 height 34
